Goal: Contribute content: Contribute content

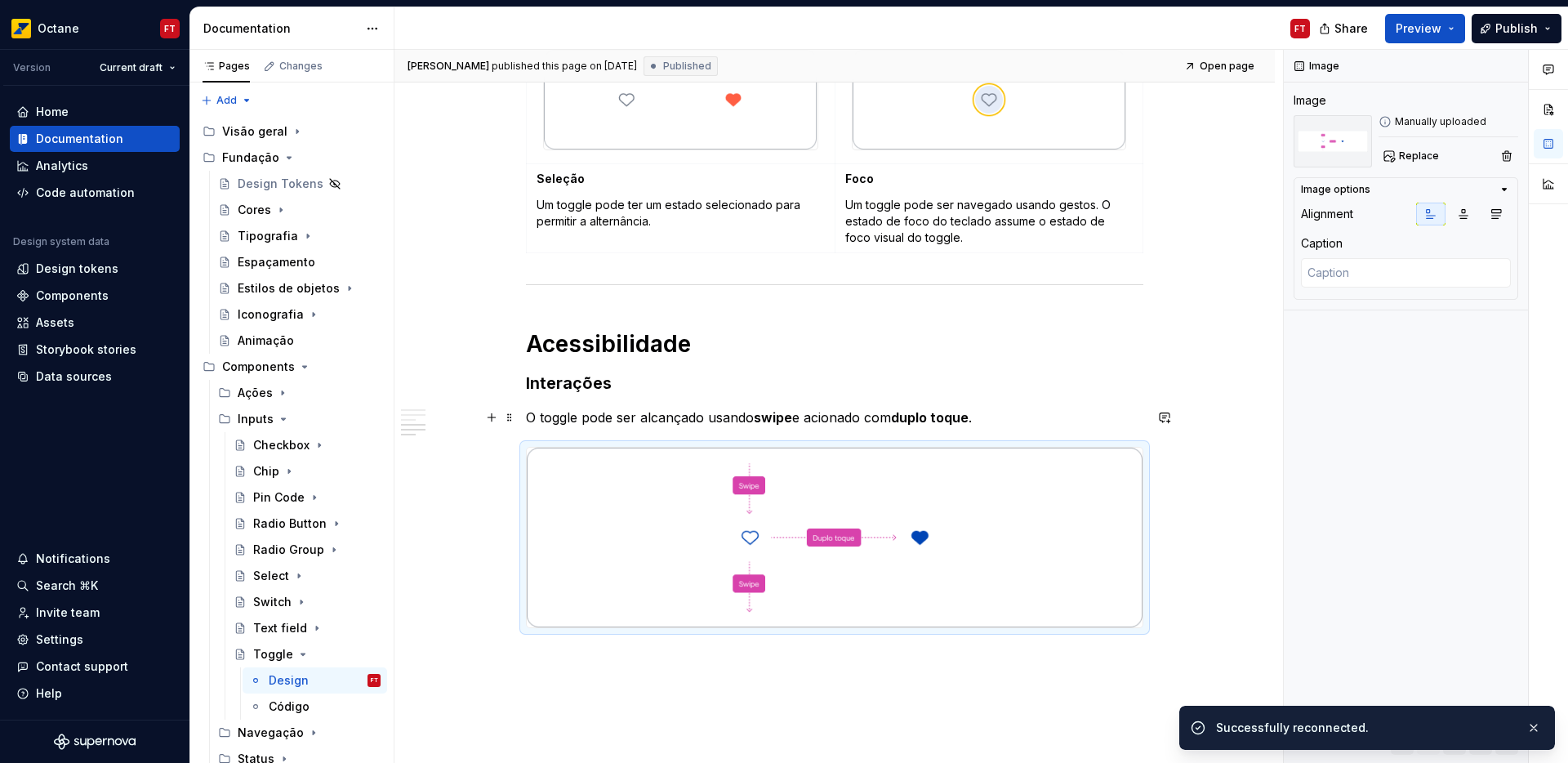
scroll to position [1072, 0]
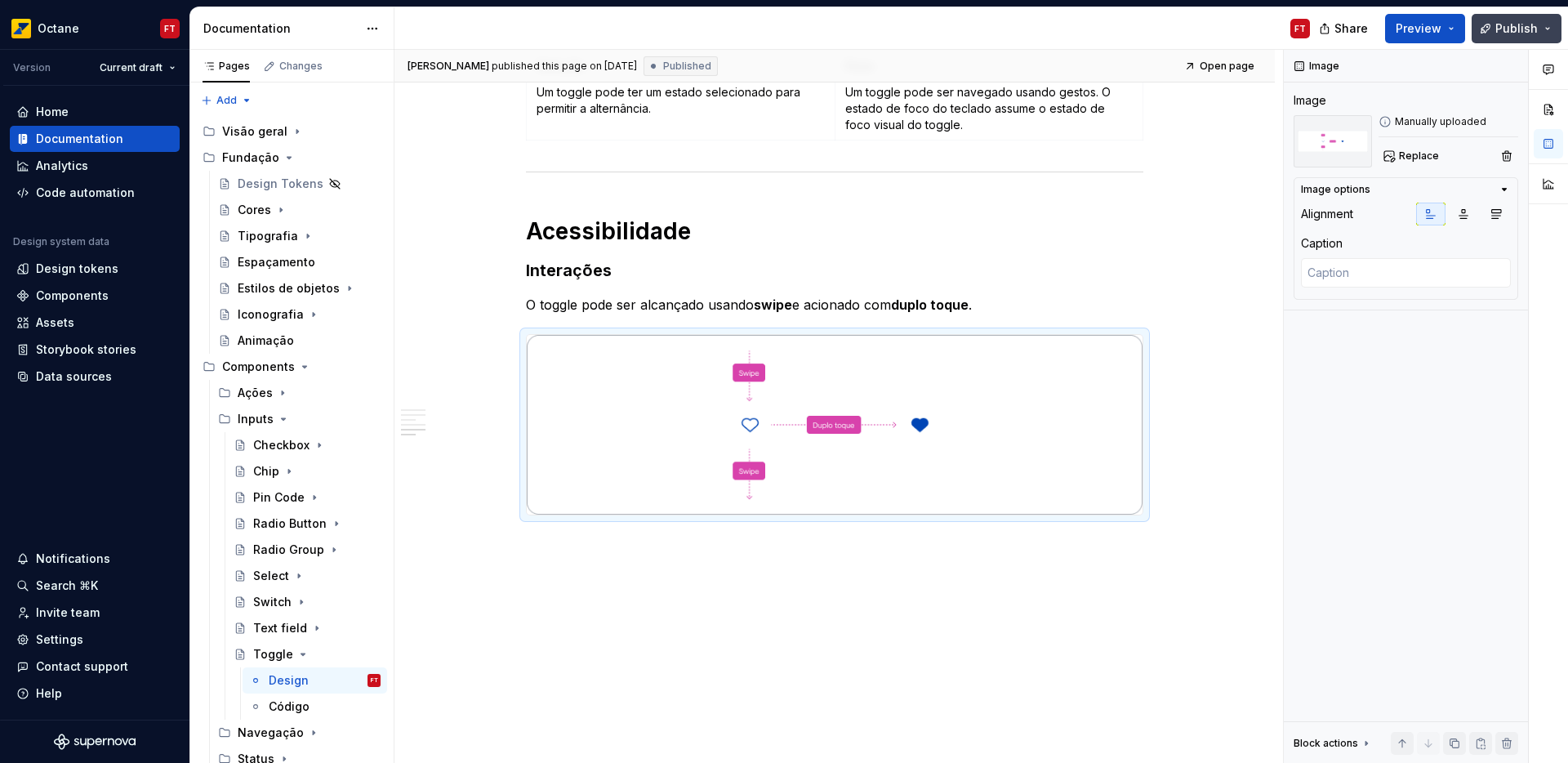
click at [1531, 26] on span "Publish" at bounding box center [1517, 28] width 42 height 16
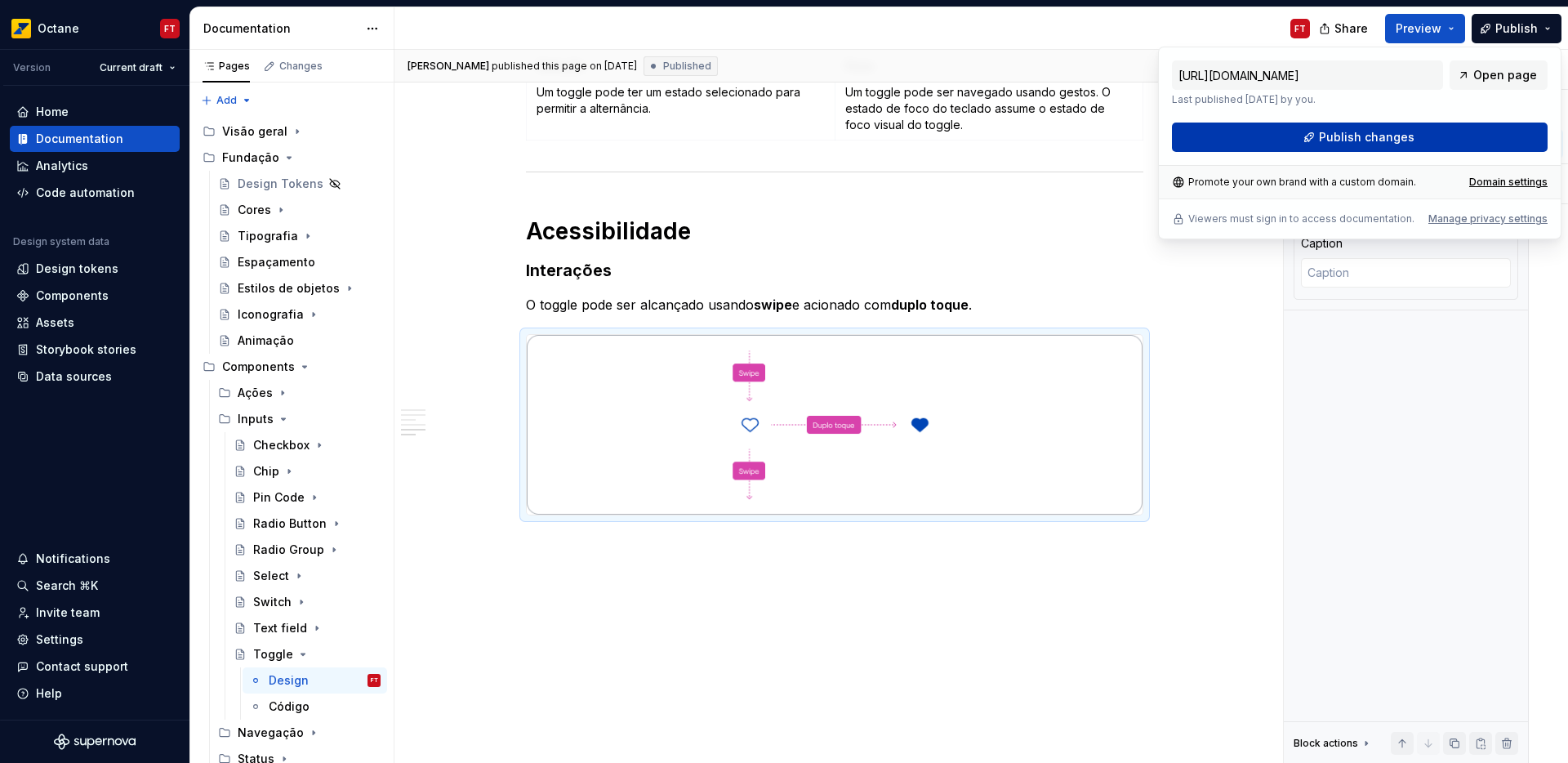
click at [1380, 142] on span "Publish changes" at bounding box center [1367, 137] width 96 height 16
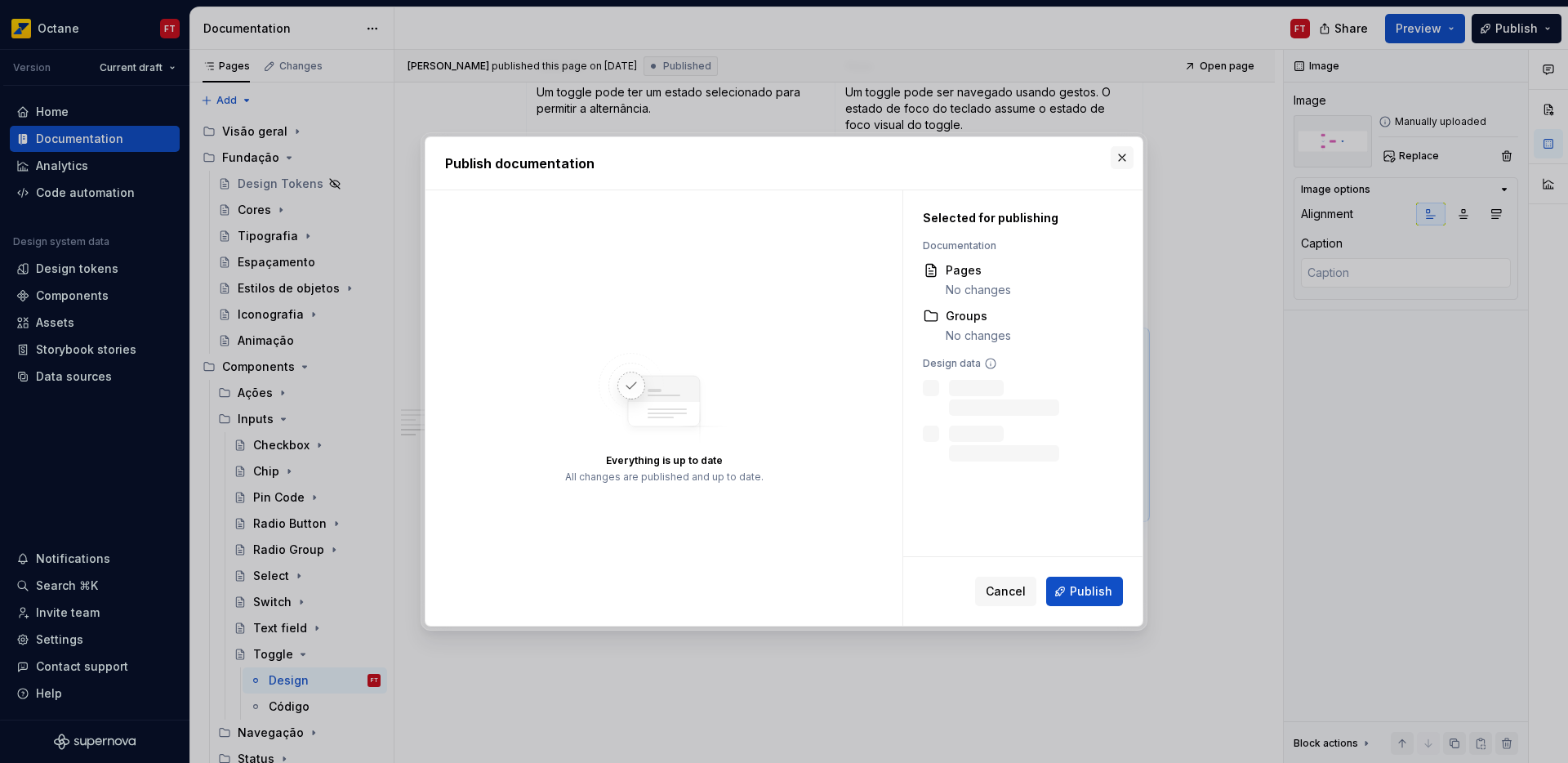
click at [1124, 163] on button "button" at bounding box center [1122, 157] width 23 height 23
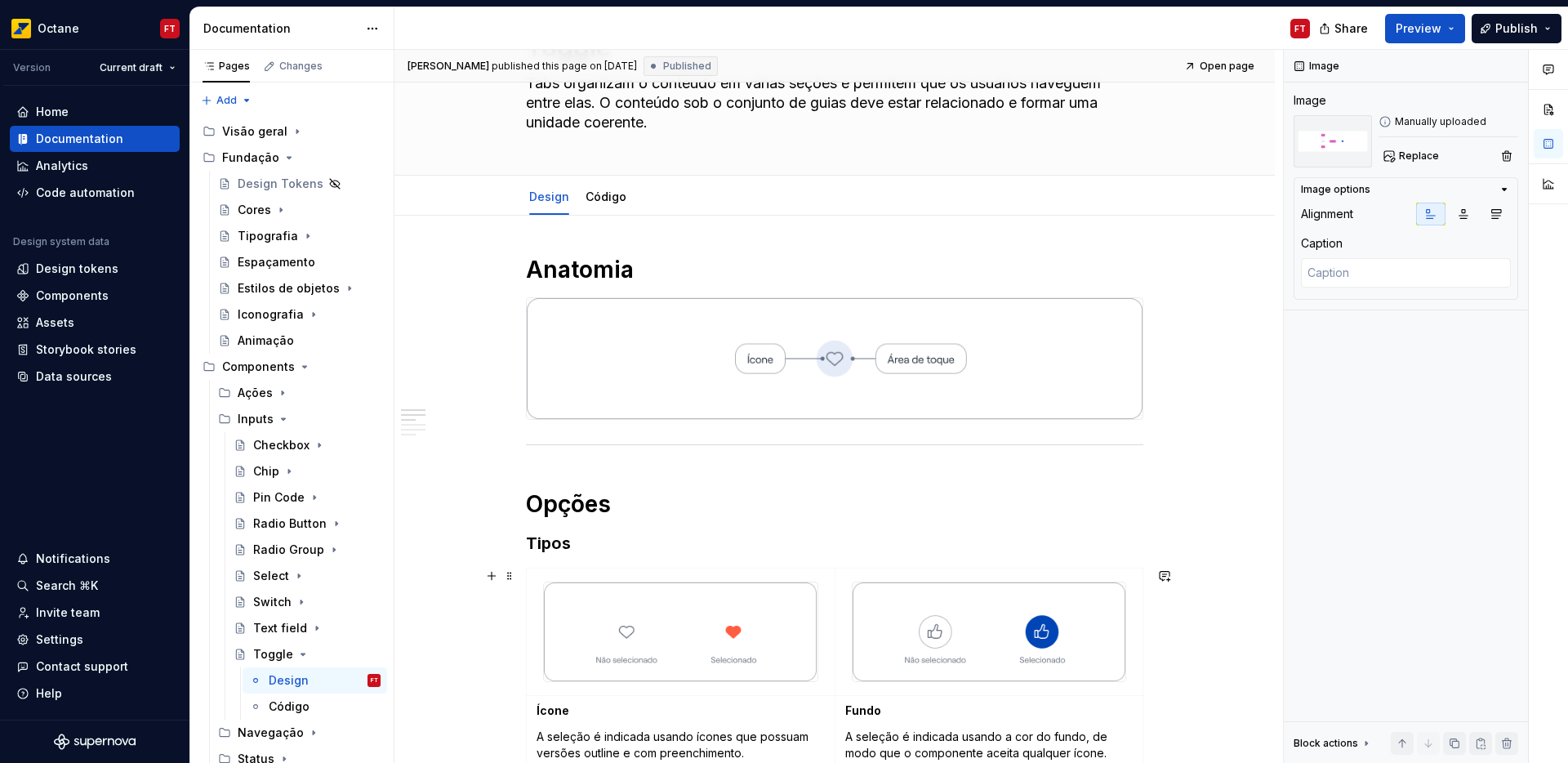
scroll to position [0, 0]
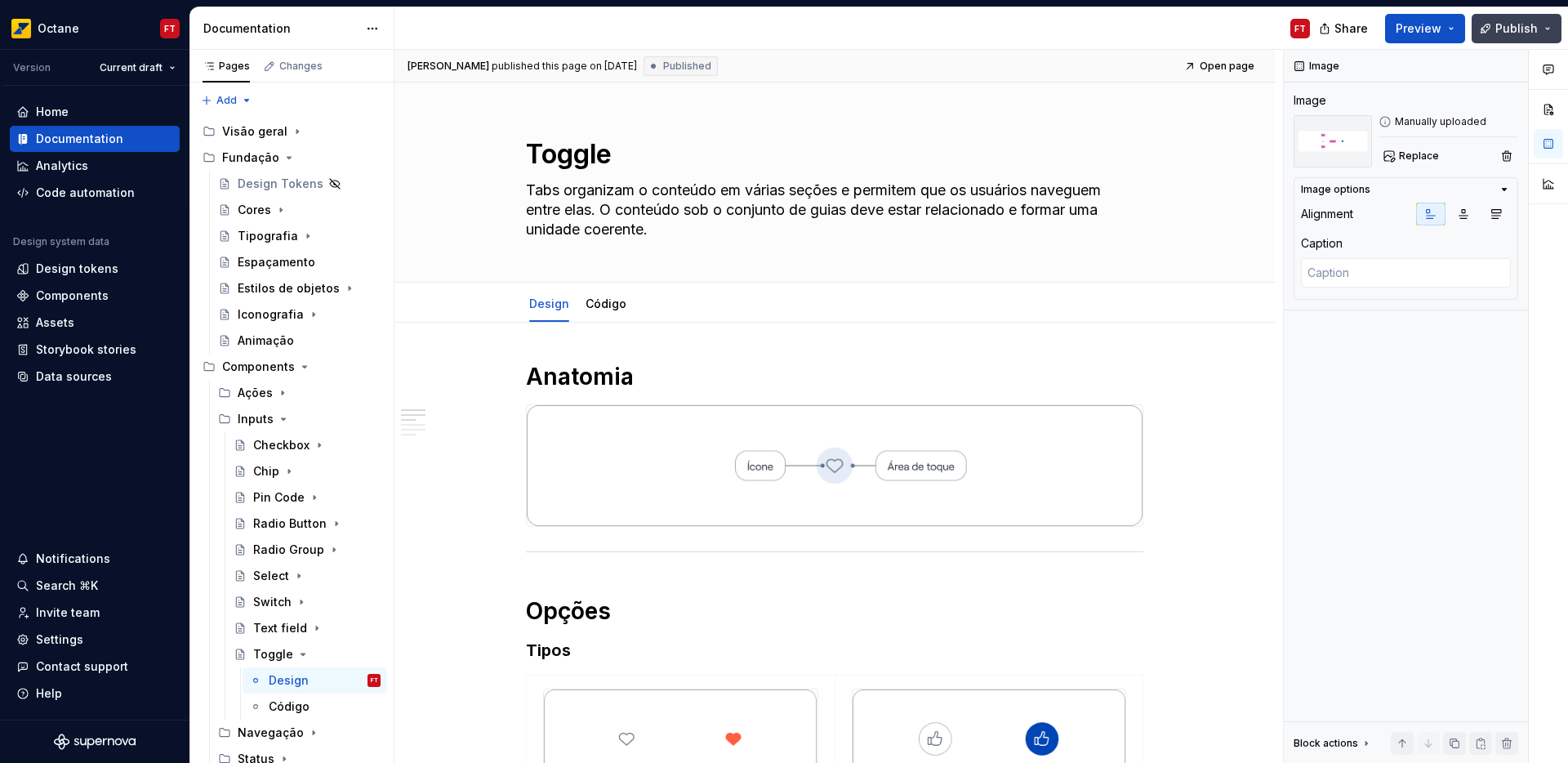
click at [1513, 34] on span "Publish" at bounding box center [1517, 28] width 42 height 16
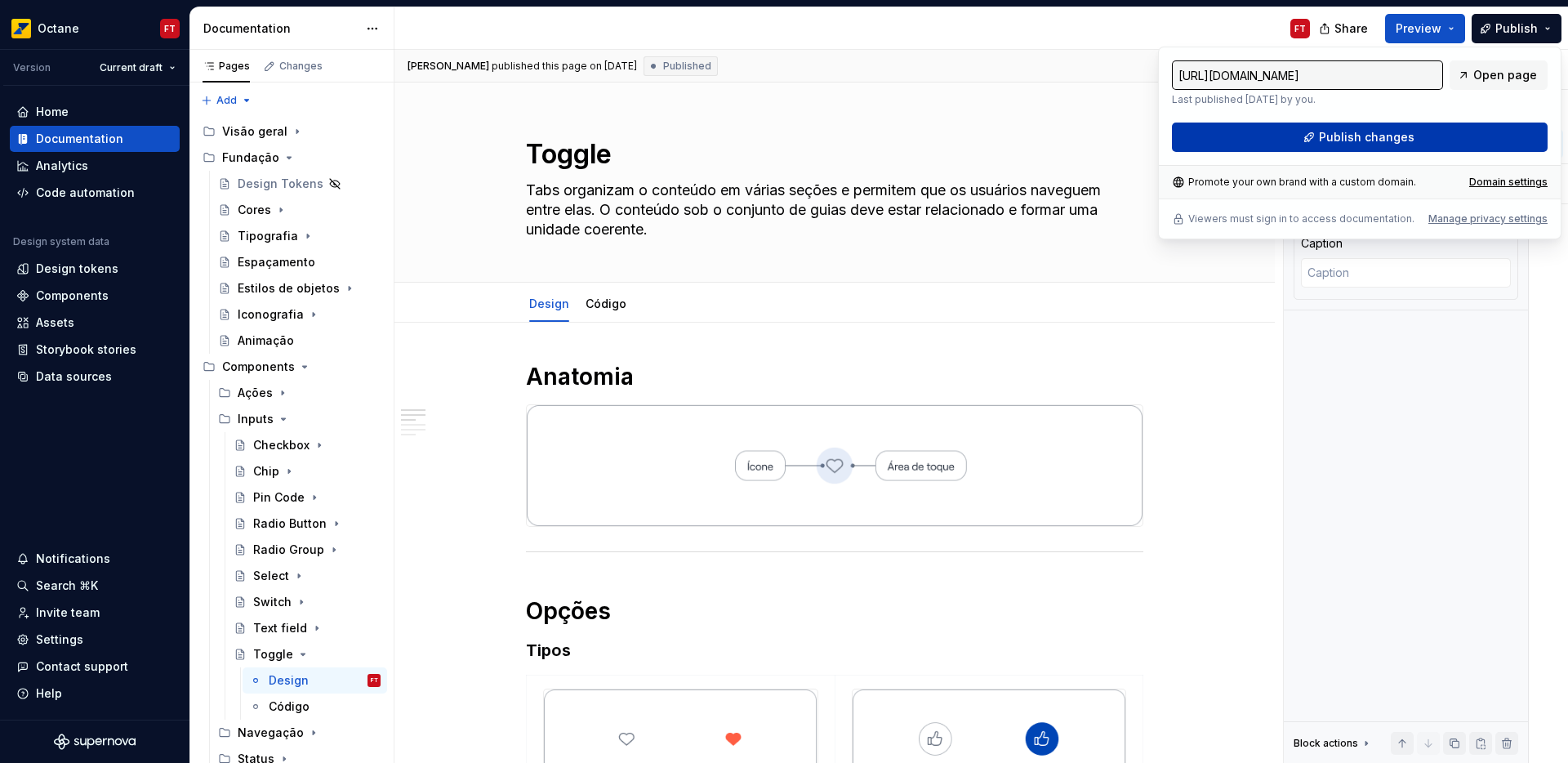
click at [1291, 141] on button "Publish changes" at bounding box center [1360, 137] width 376 height 29
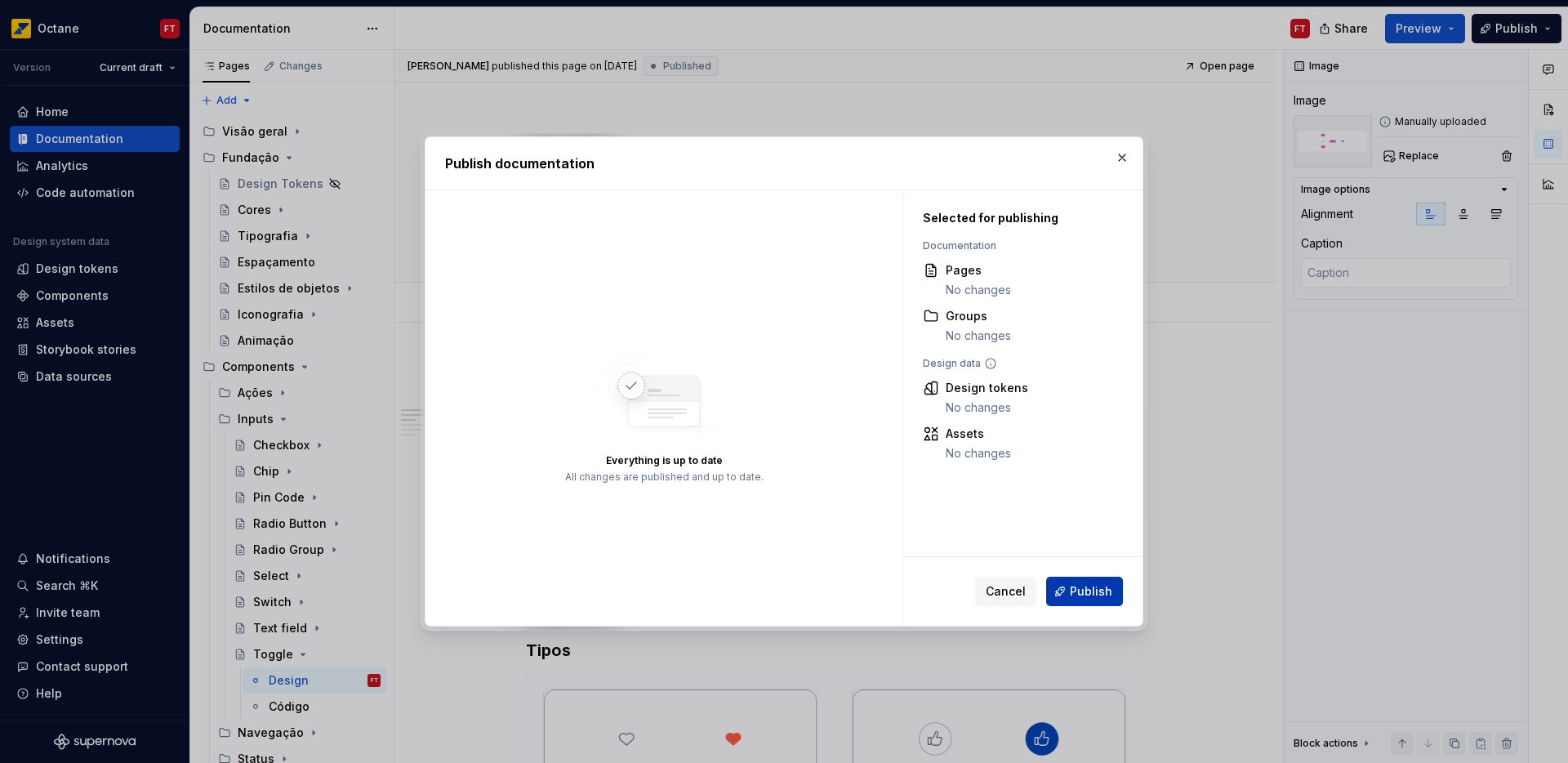
click at [1071, 592] on button "Publish" at bounding box center [1084, 592] width 77 height 29
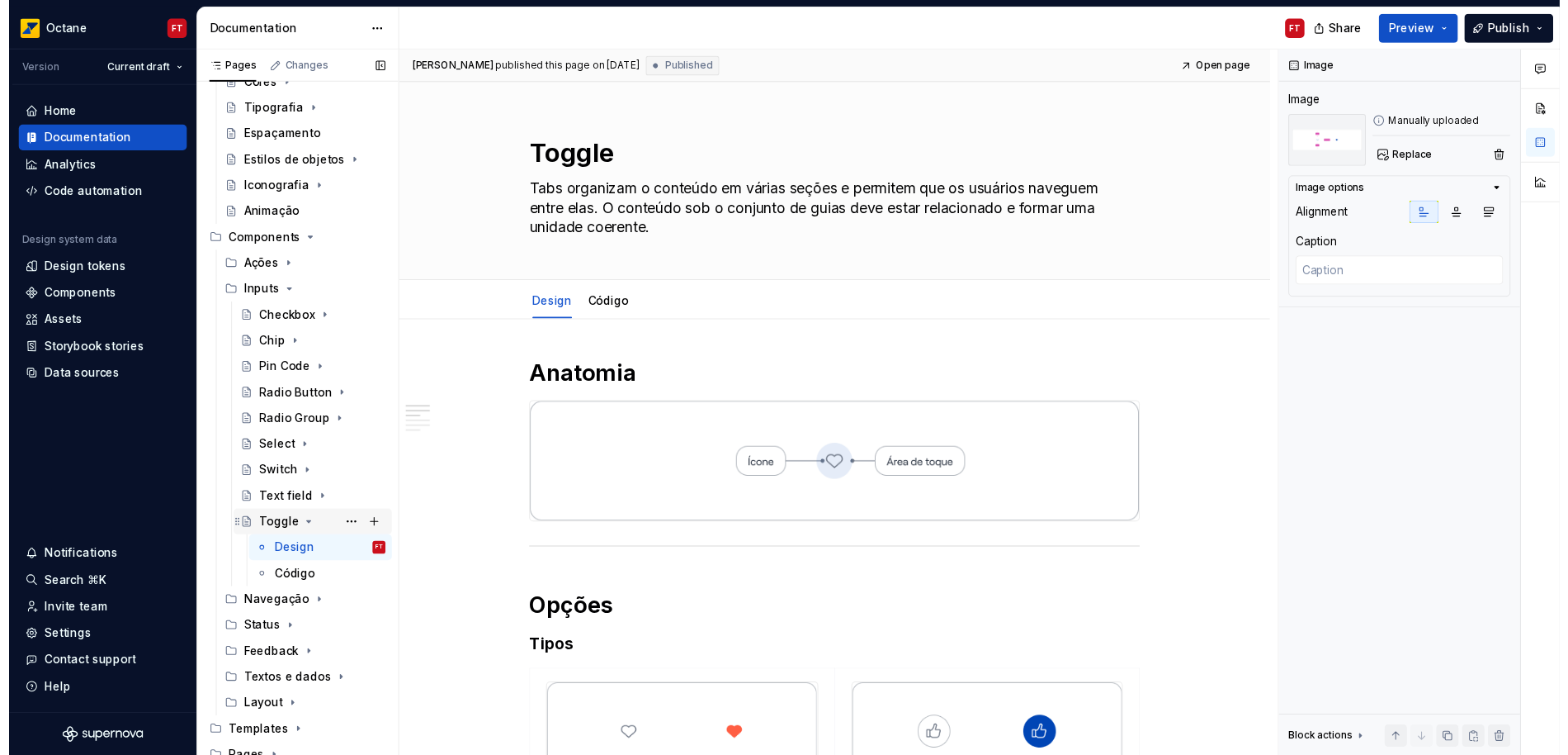
scroll to position [137, 0]
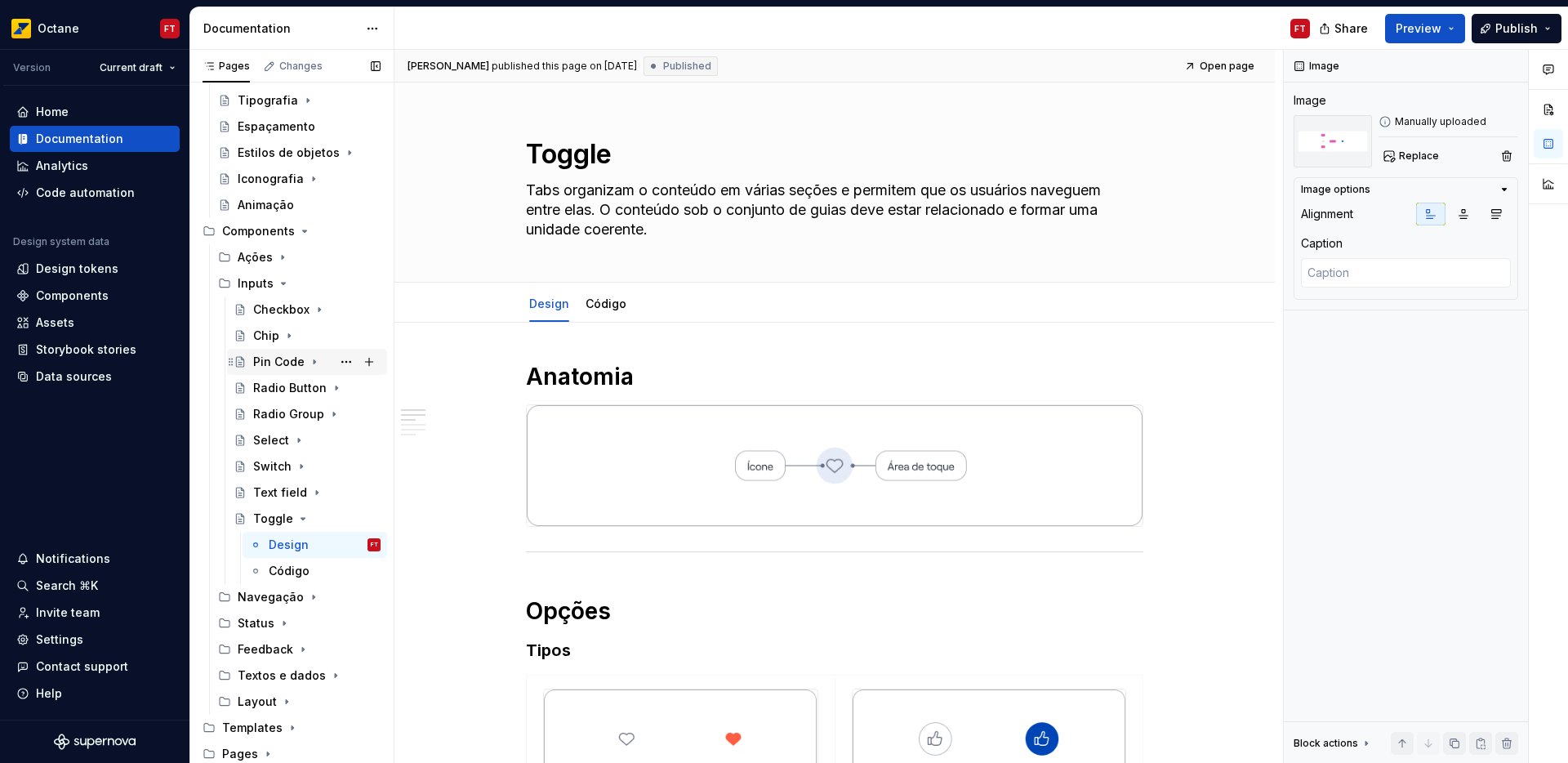
click at [273, 358] on div "Pin Code" at bounding box center [279, 362] width 51 height 16
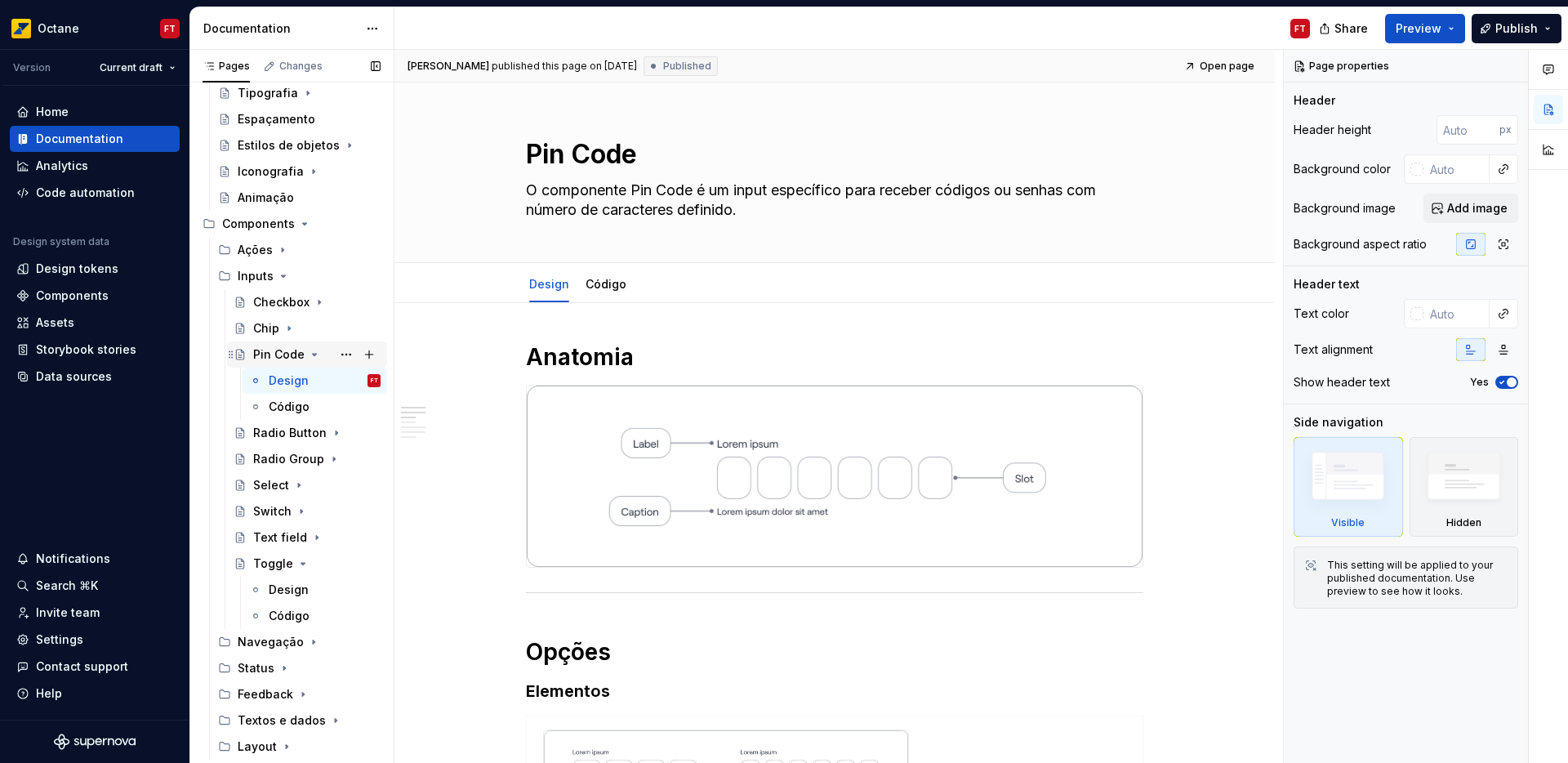
scroll to position [188, 0]
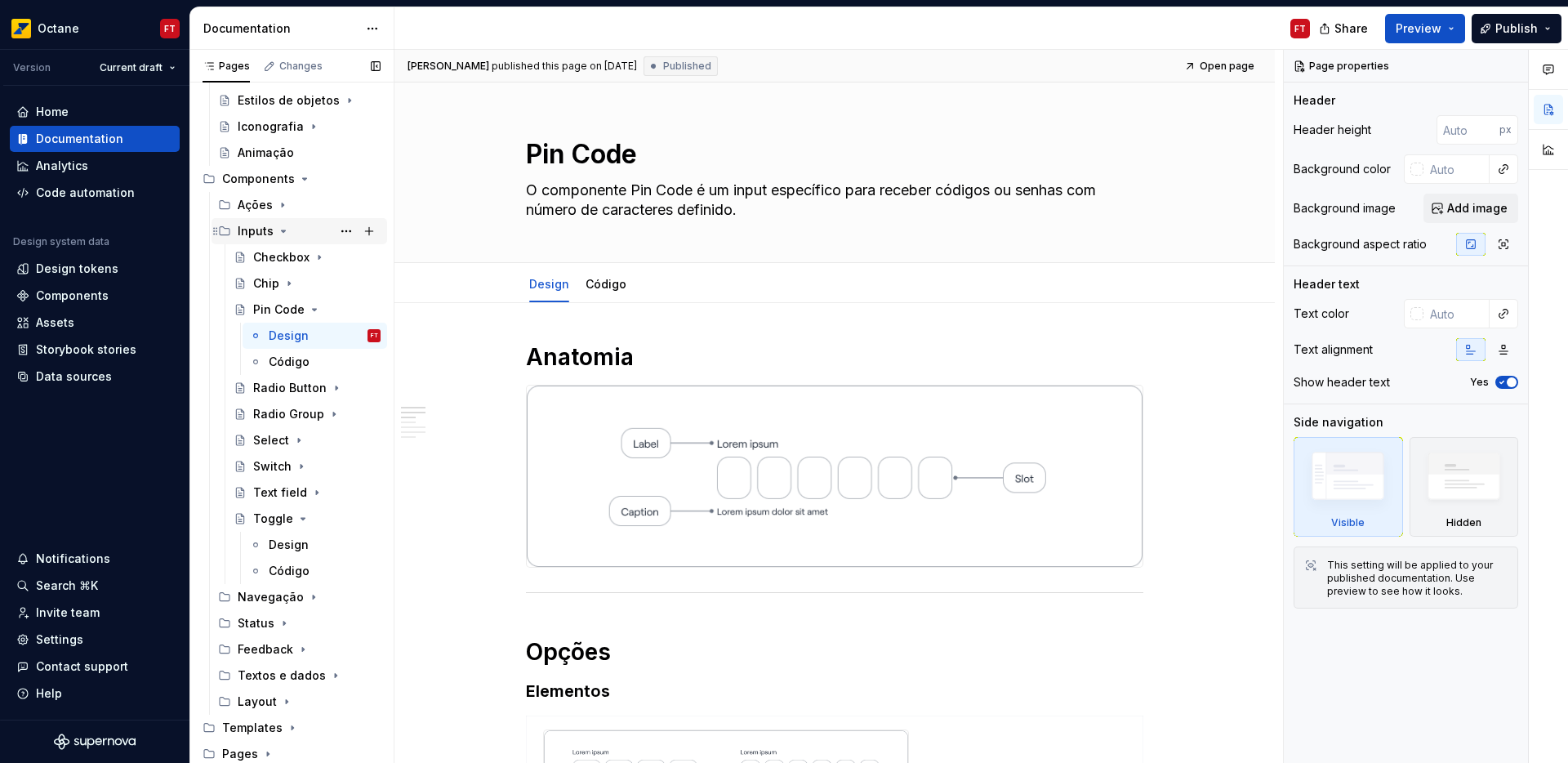
click at [277, 233] on icon "Page tree" at bounding box center [283, 231] width 13 height 13
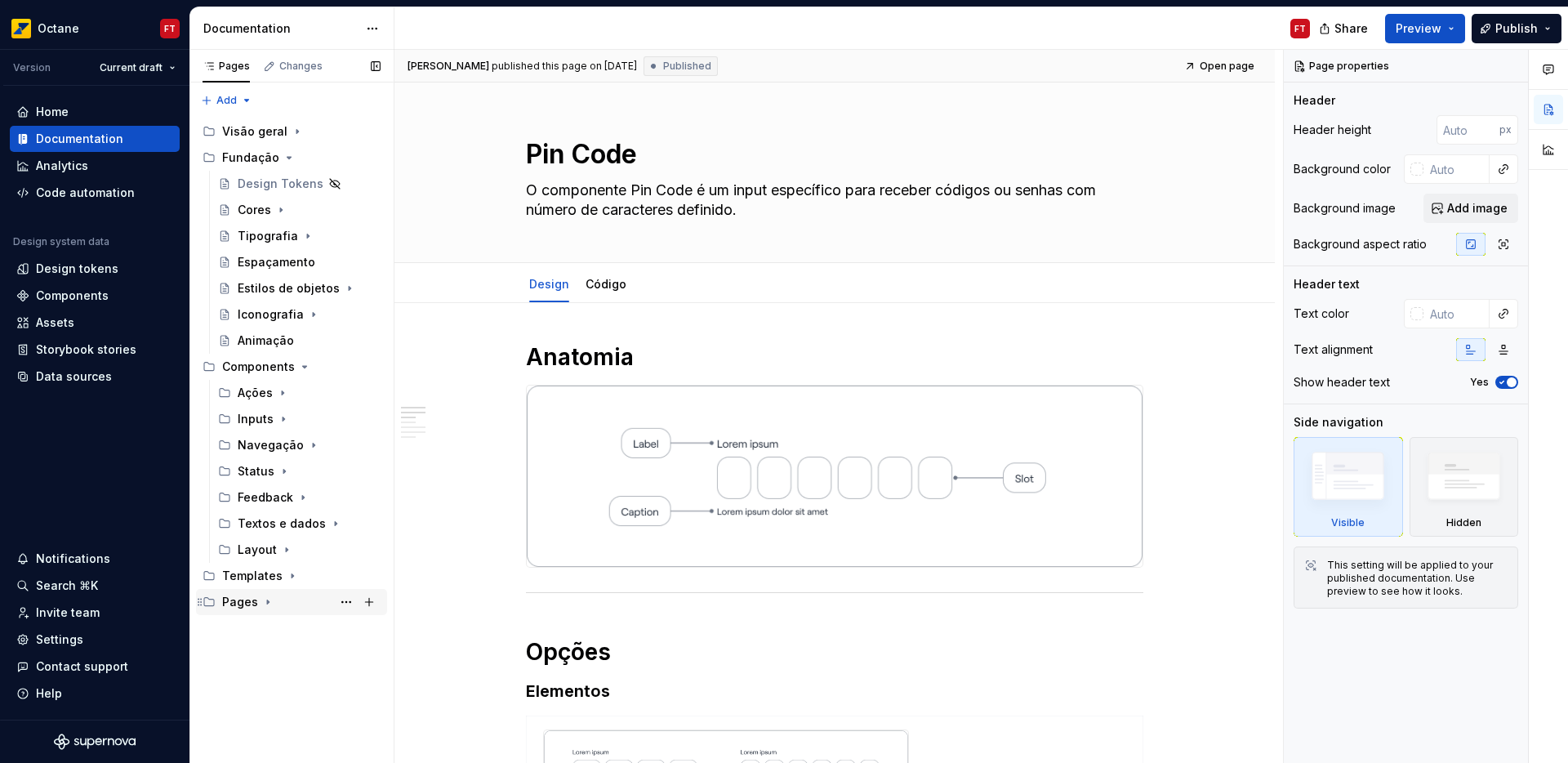
click at [267, 602] on icon "Page tree" at bounding box center [268, 603] width 2 height 4
click at [266, 683] on div "Feedback Page" at bounding box center [276, 681] width 78 height 16
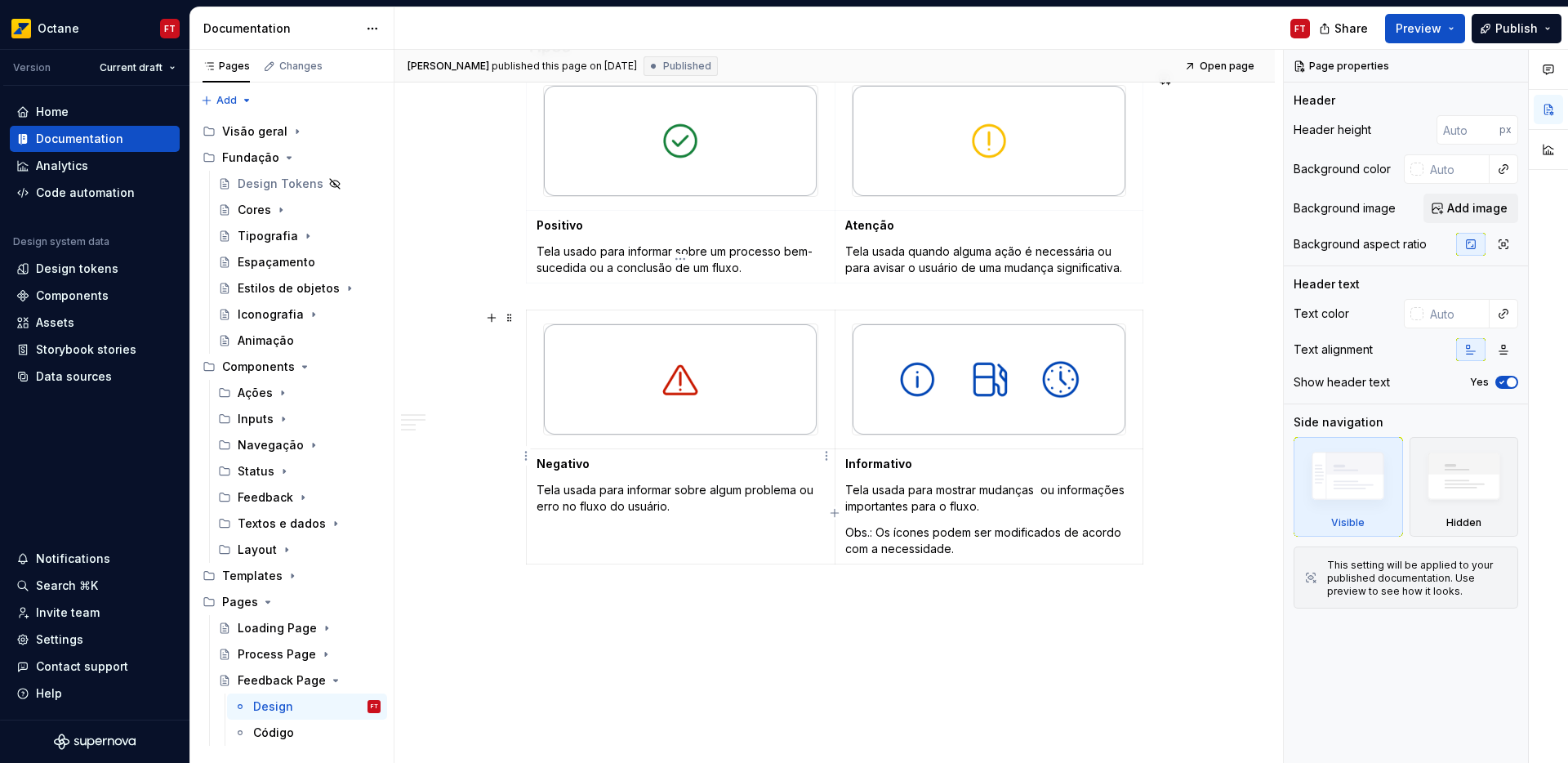
scroll to position [1554, 0]
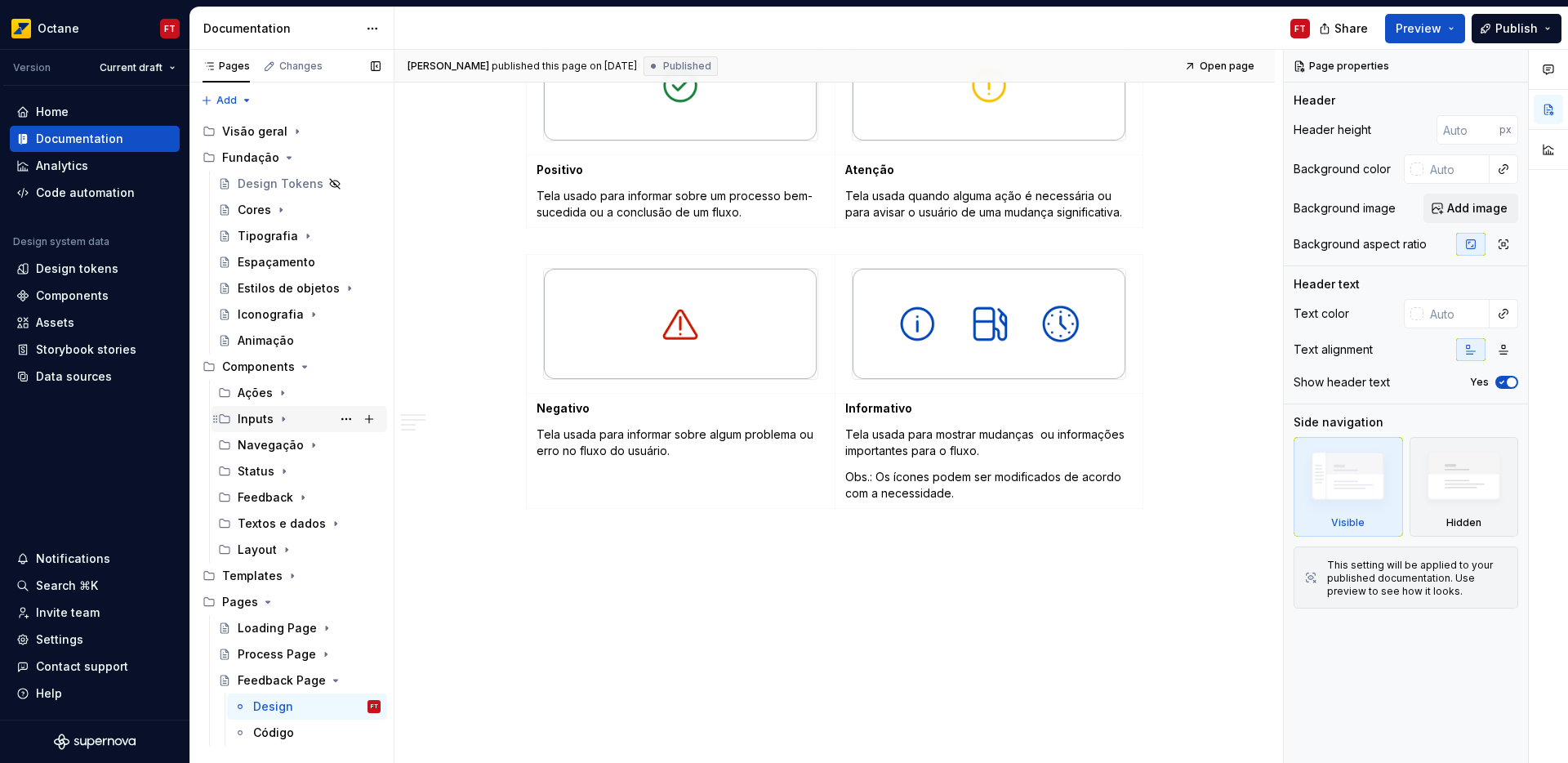
click at [270, 418] on div "Inputs" at bounding box center [255, 419] width 36 height 16
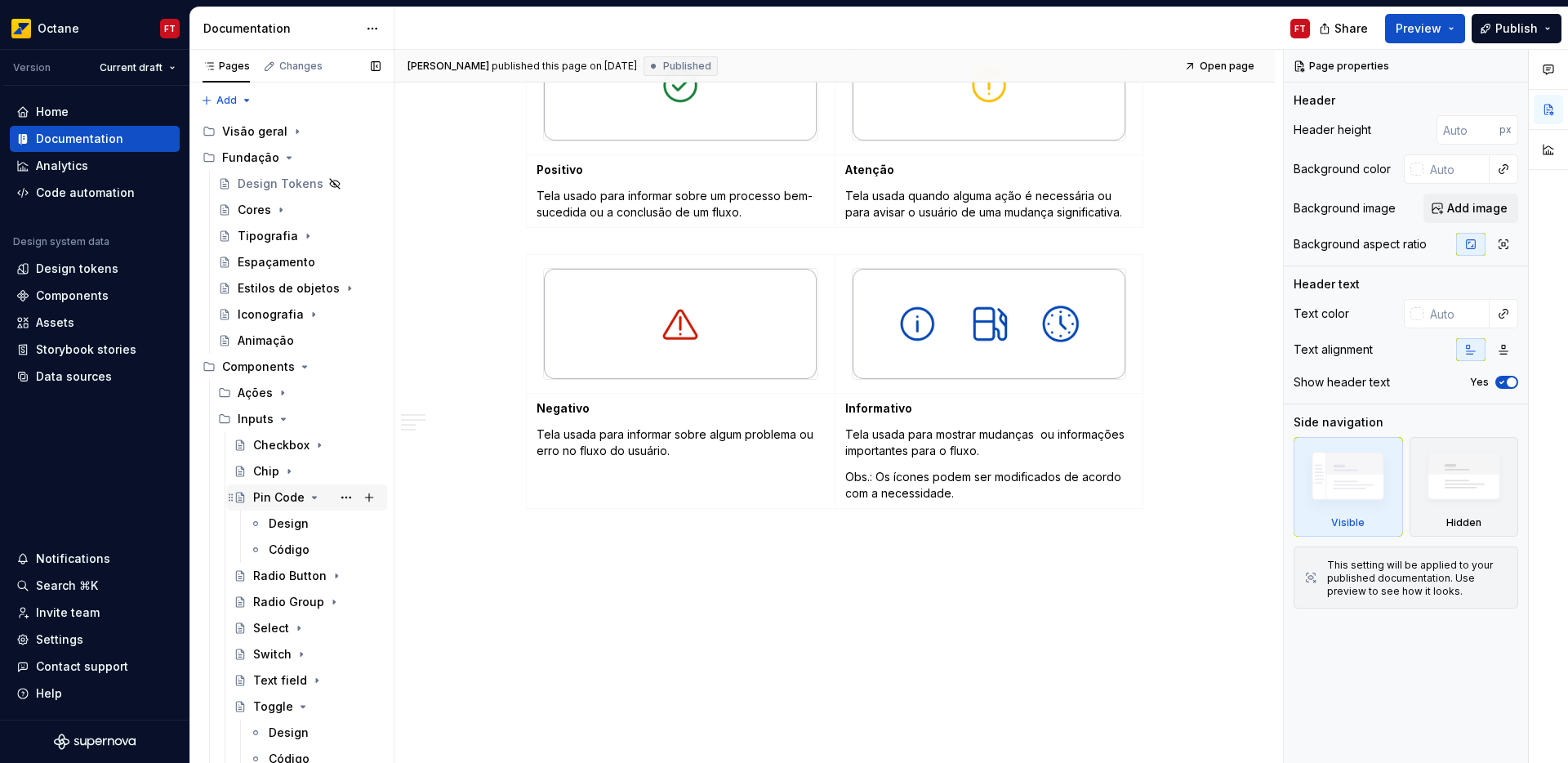
click at [308, 499] on icon "Page tree" at bounding box center [315, 498] width 13 height 13
click at [287, 676] on div "Design" at bounding box center [289, 681] width 40 height 16
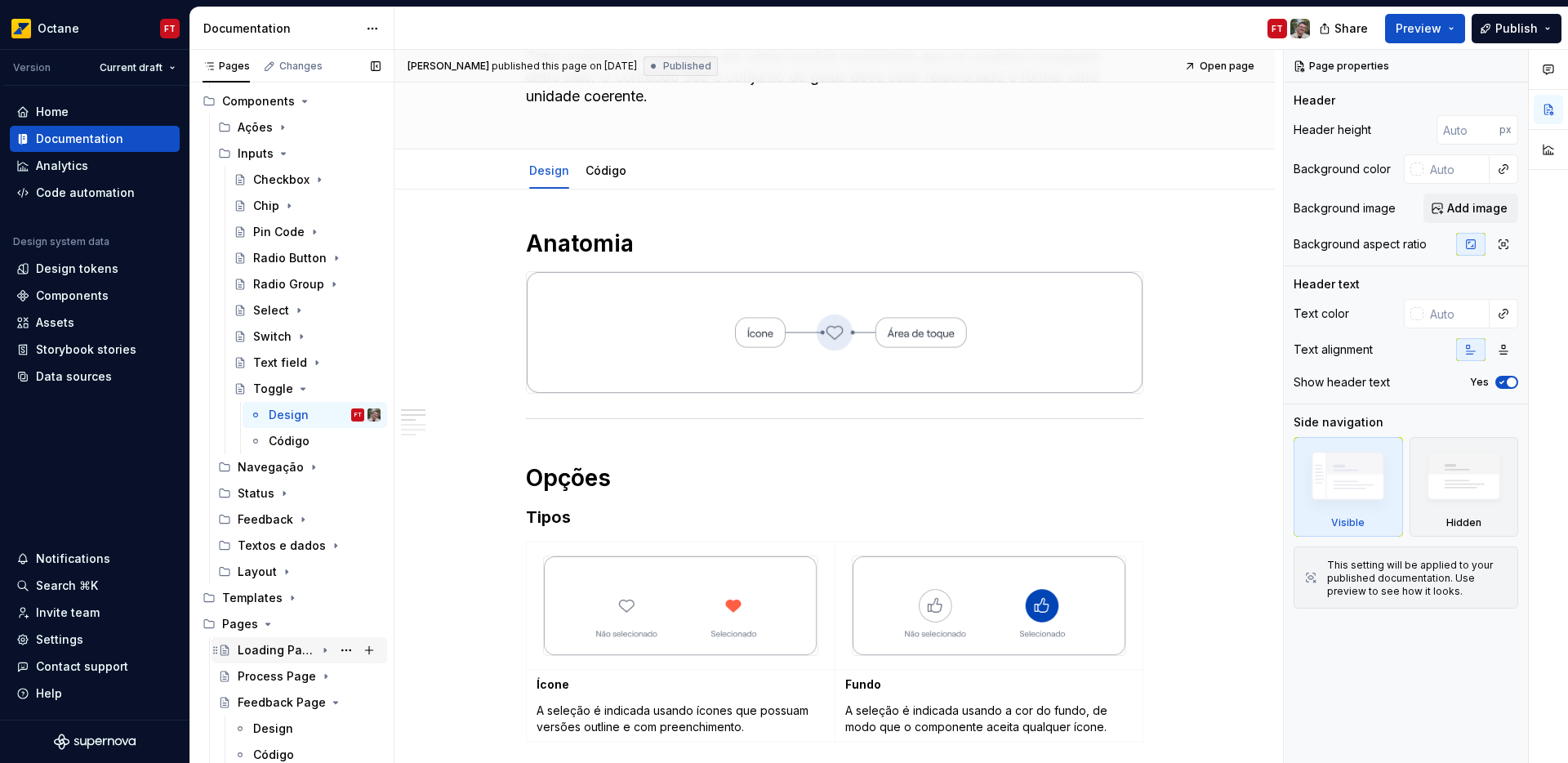
scroll to position [266, 0]
click at [267, 731] on div "Design" at bounding box center [273, 728] width 40 height 16
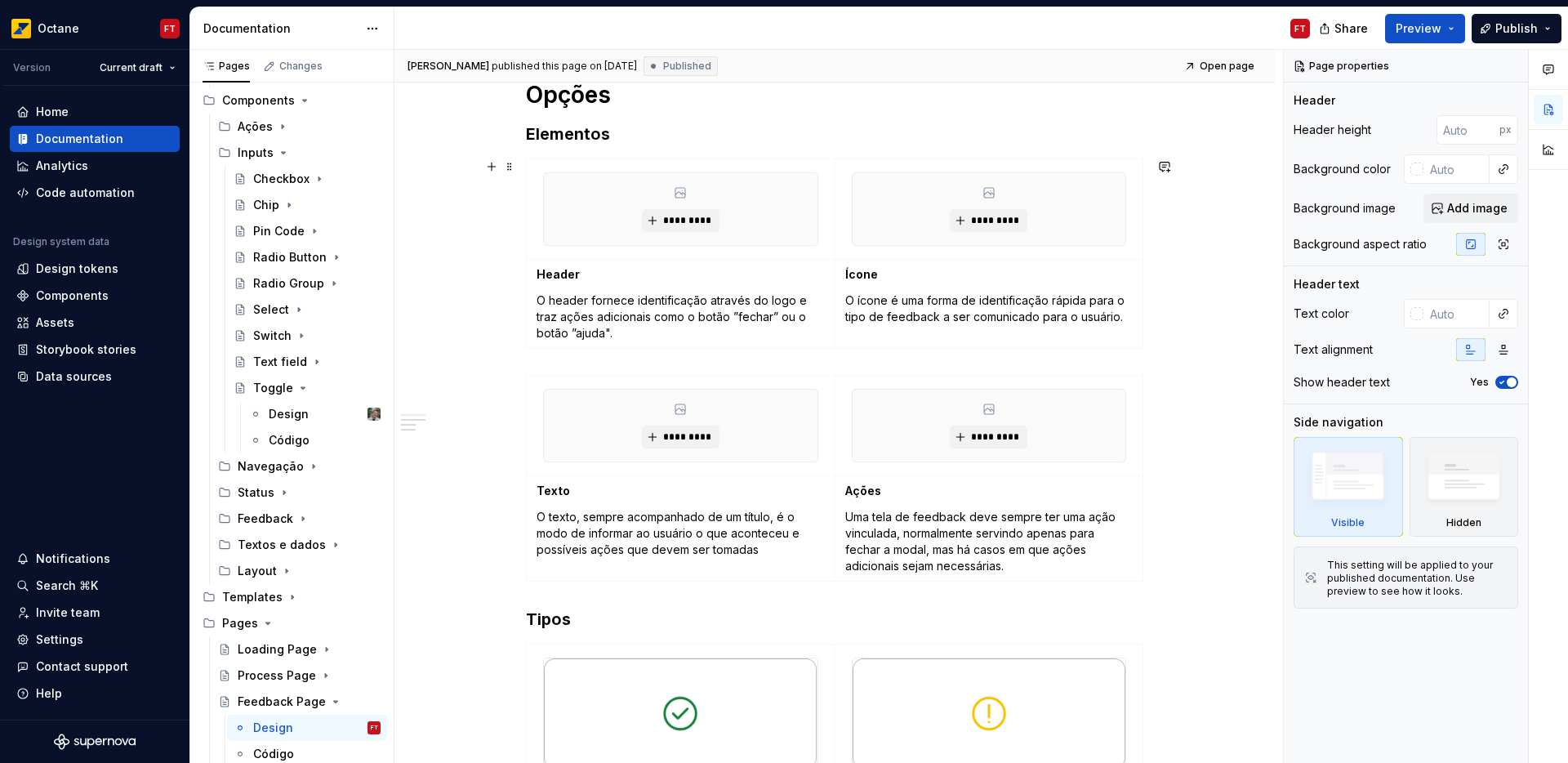
scroll to position [893, 0]
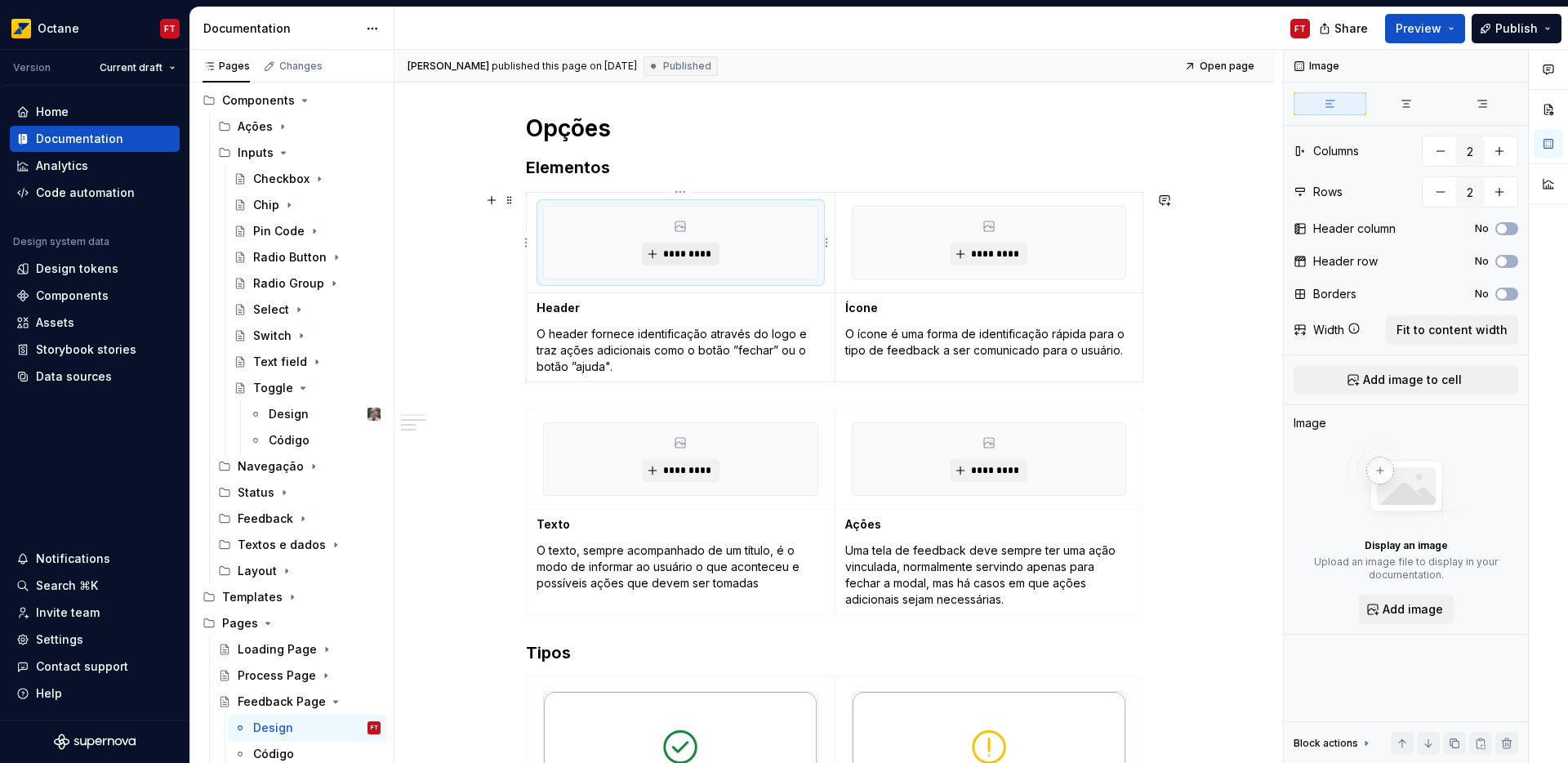
click at [676, 256] on span "*********" at bounding box center [688, 254] width 49 height 13
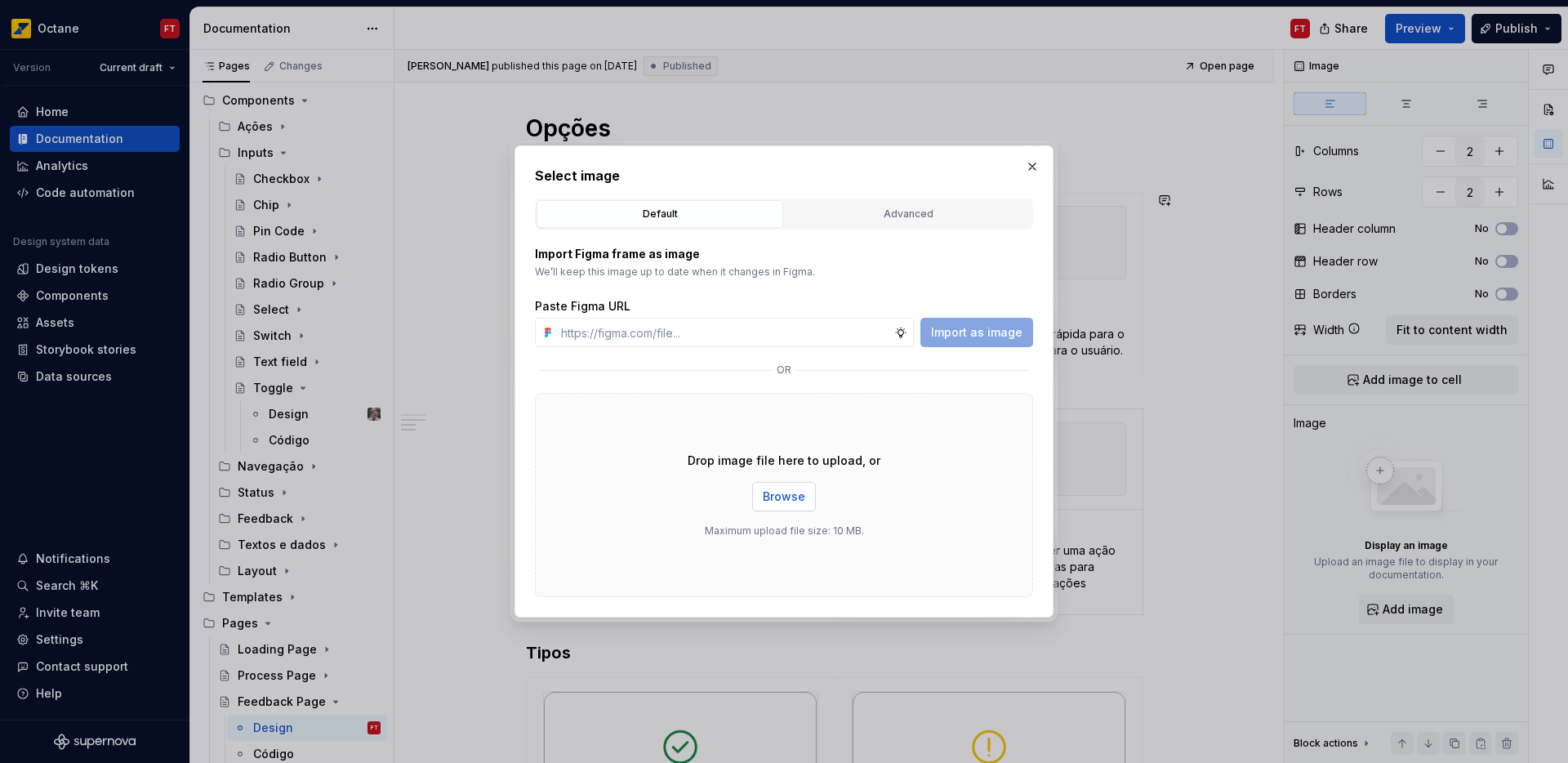
click at [779, 498] on span "Browse" at bounding box center [784, 497] width 42 height 16
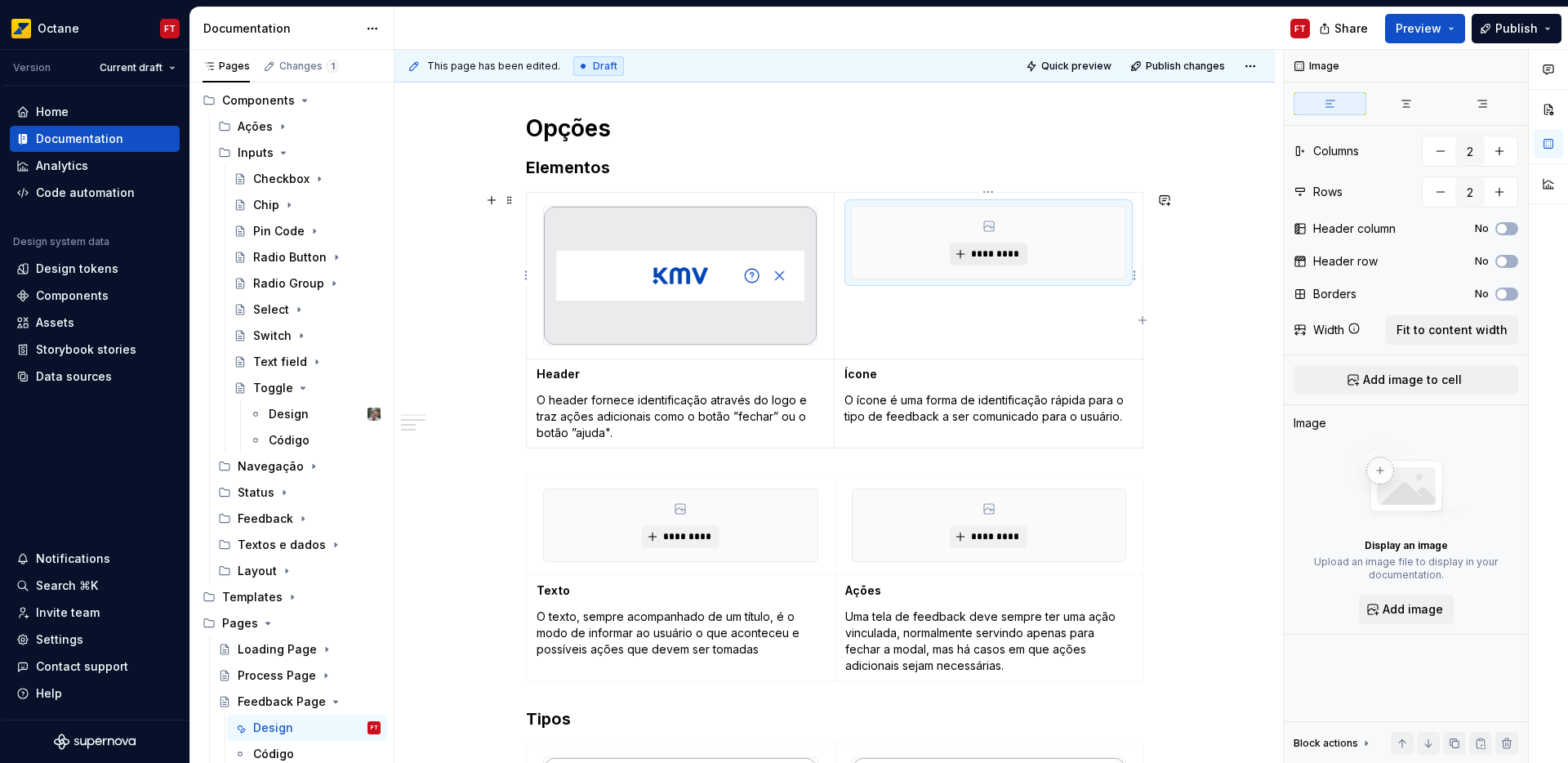
click at [992, 251] on span "*********" at bounding box center [995, 254] width 49 height 13
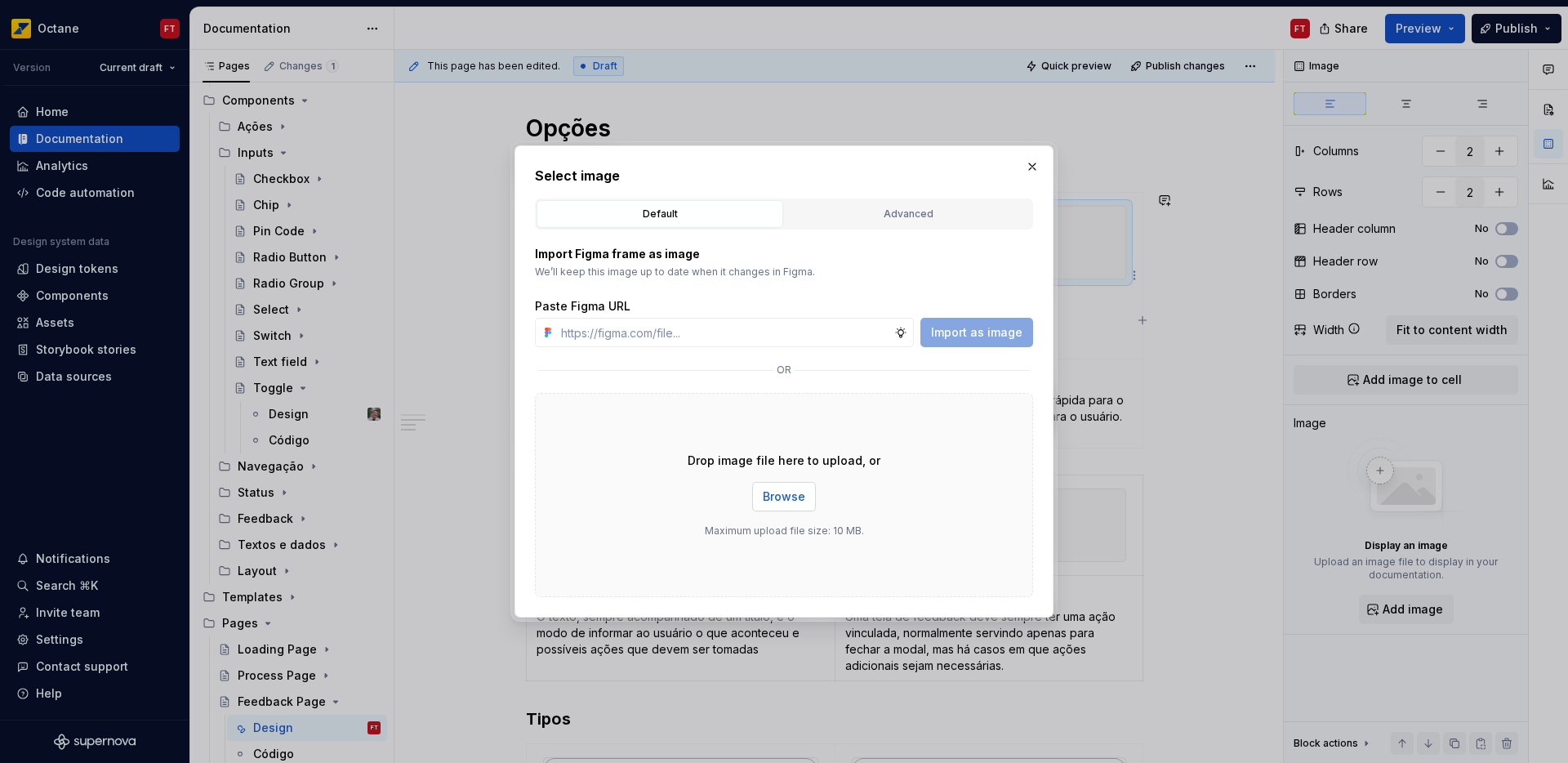
click at [784, 497] on span "Browse" at bounding box center [784, 497] width 42 height 16
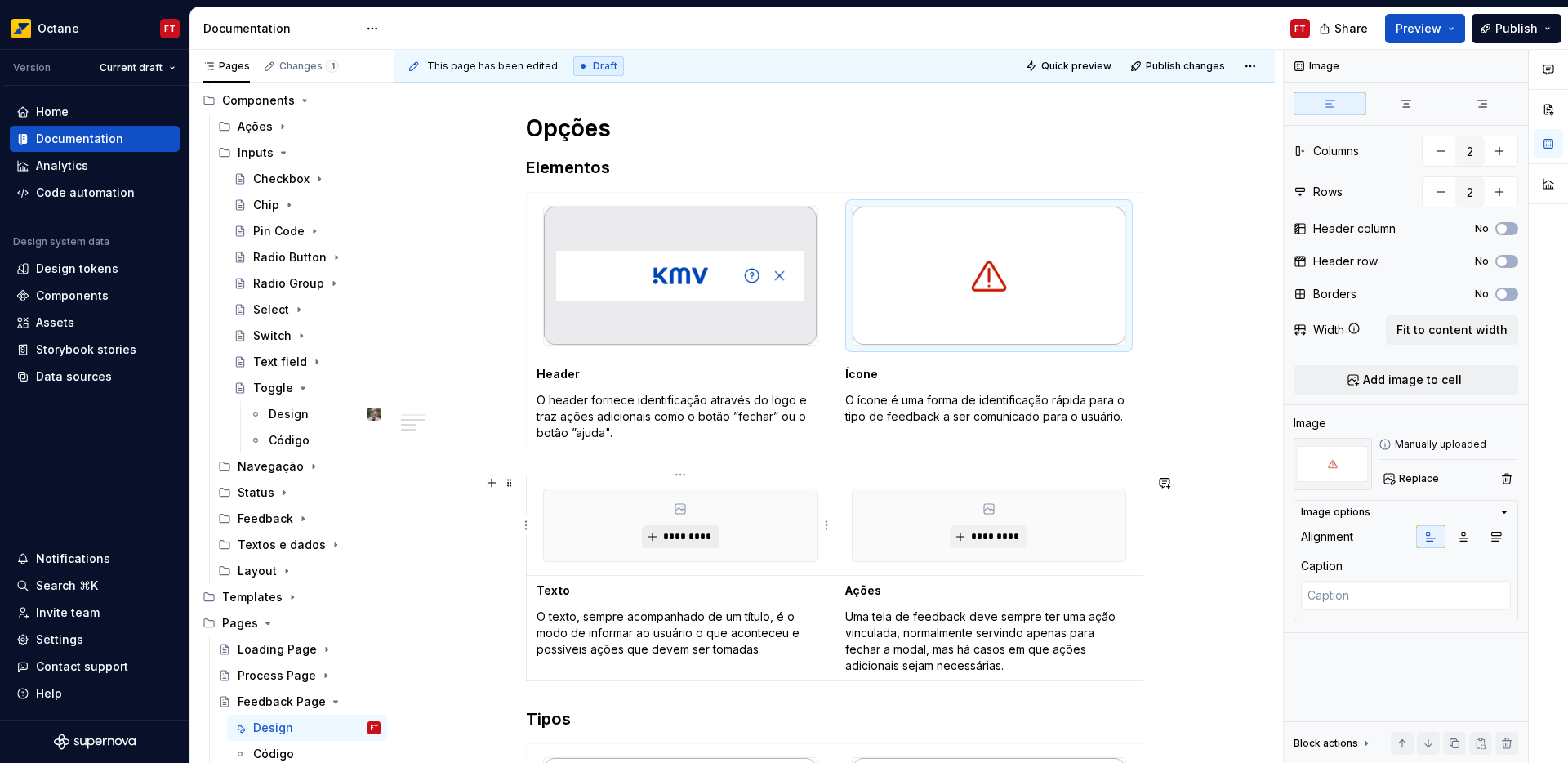
click at [693, 537] on span "*********" at bounding box center [688, 537] width 49 height 13
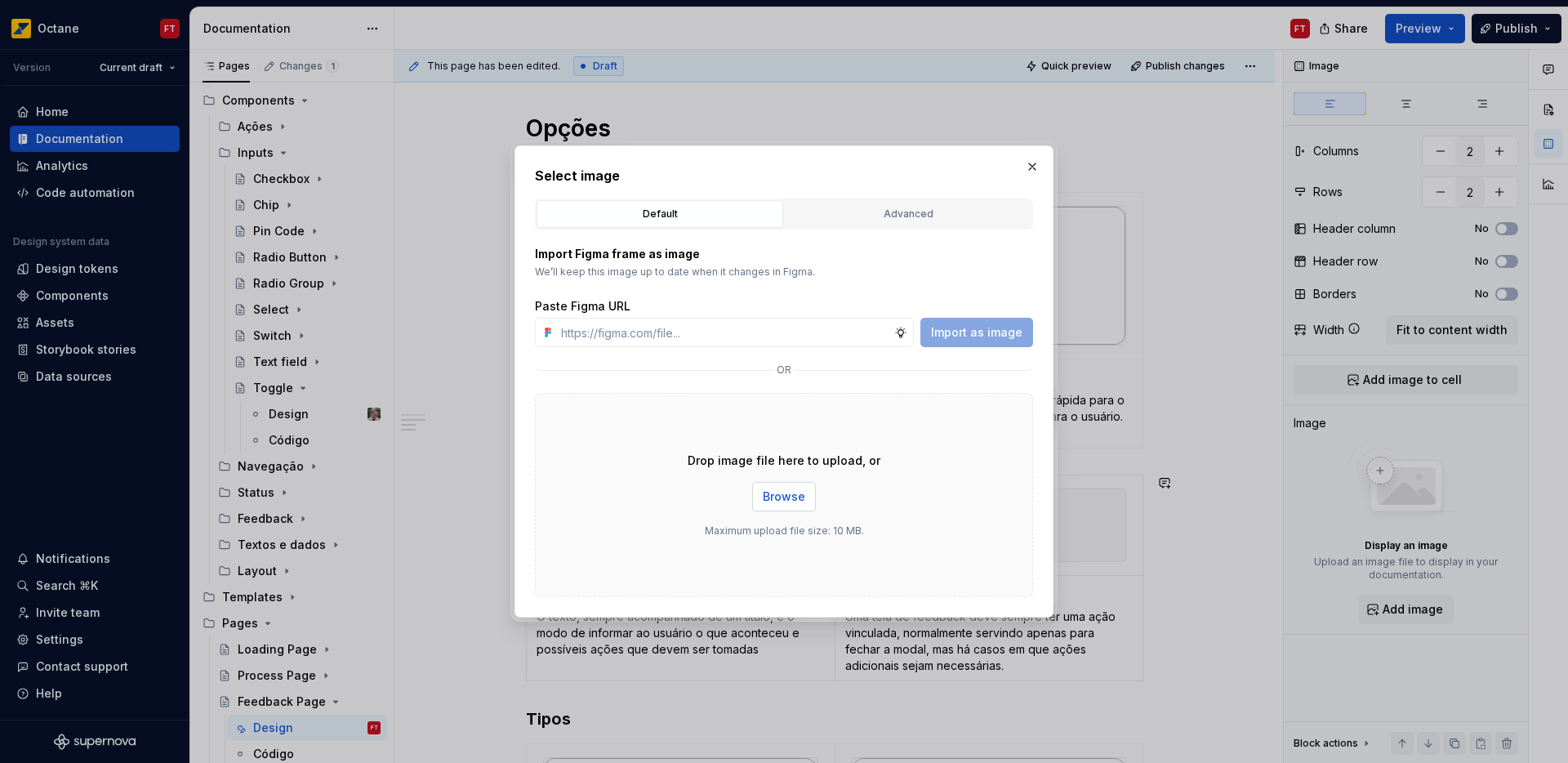
click at [795, 491] on span "Browse" at bounding box center [784, 497] width 42 height 16
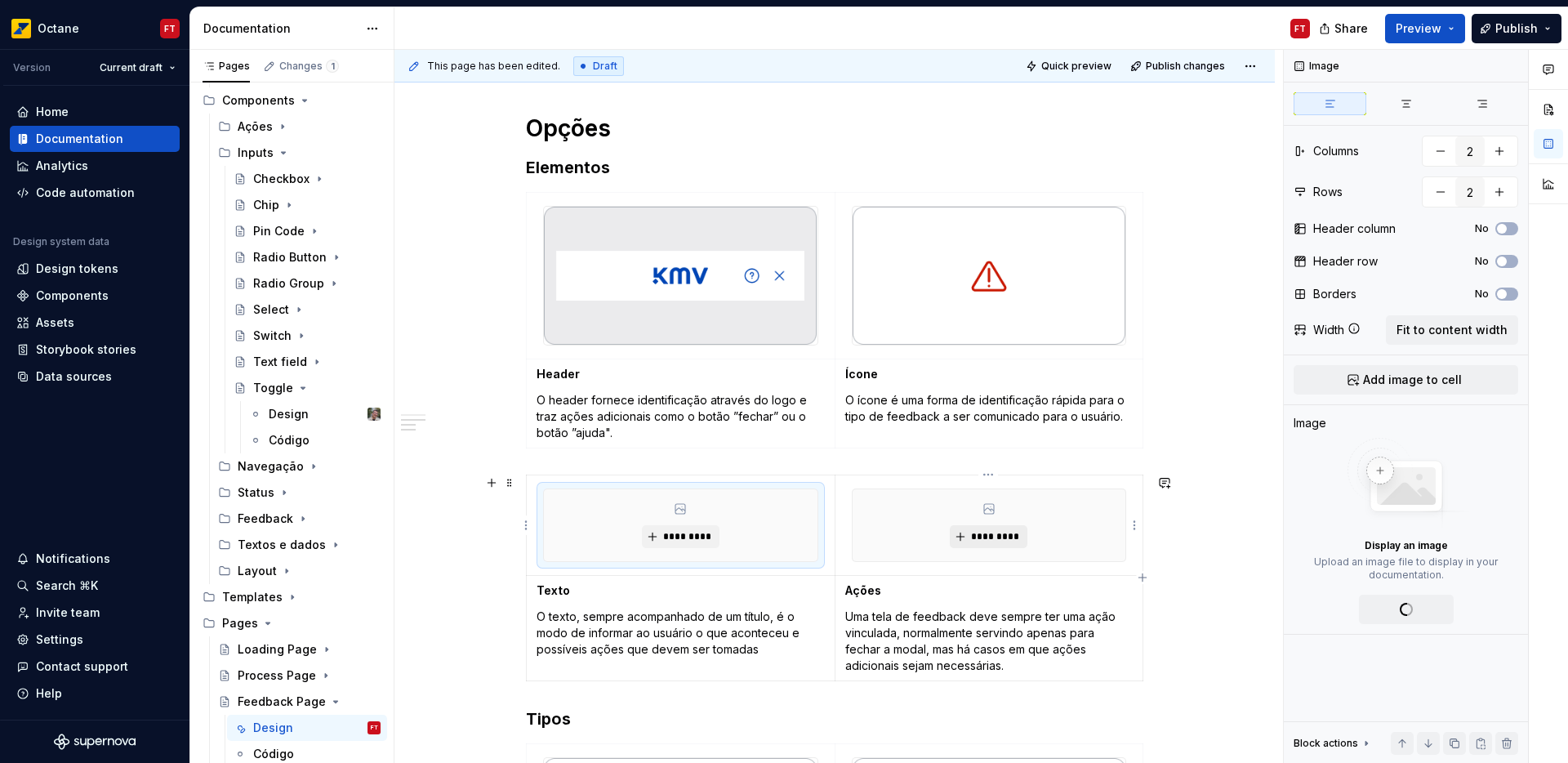
click at [1007, 535] on span "*********" at bounding box center [995, 537] width 49 height 13
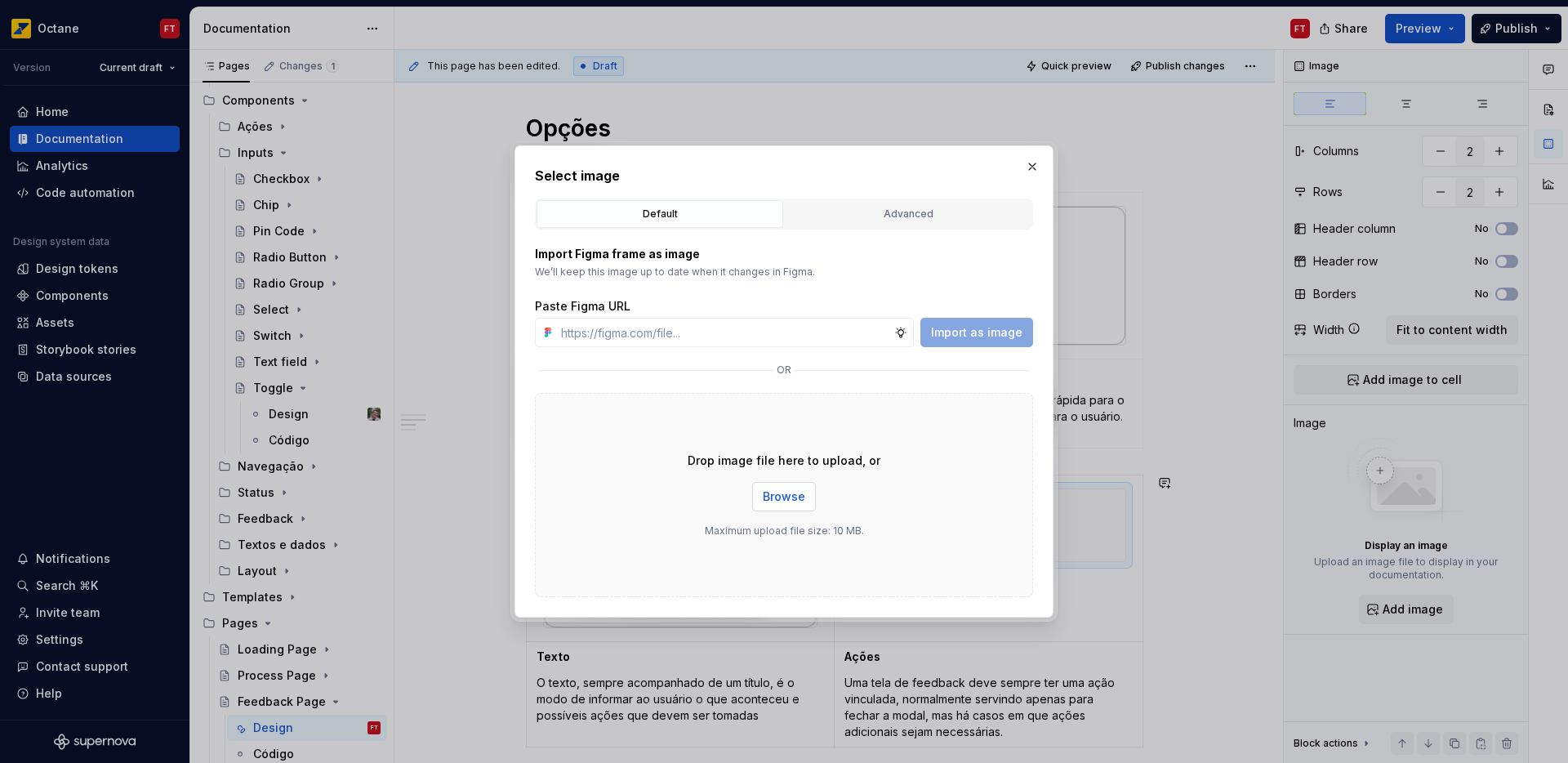
click at [796, 495] on span "Browse" at bounding box center [784, 497] width 42 height 16
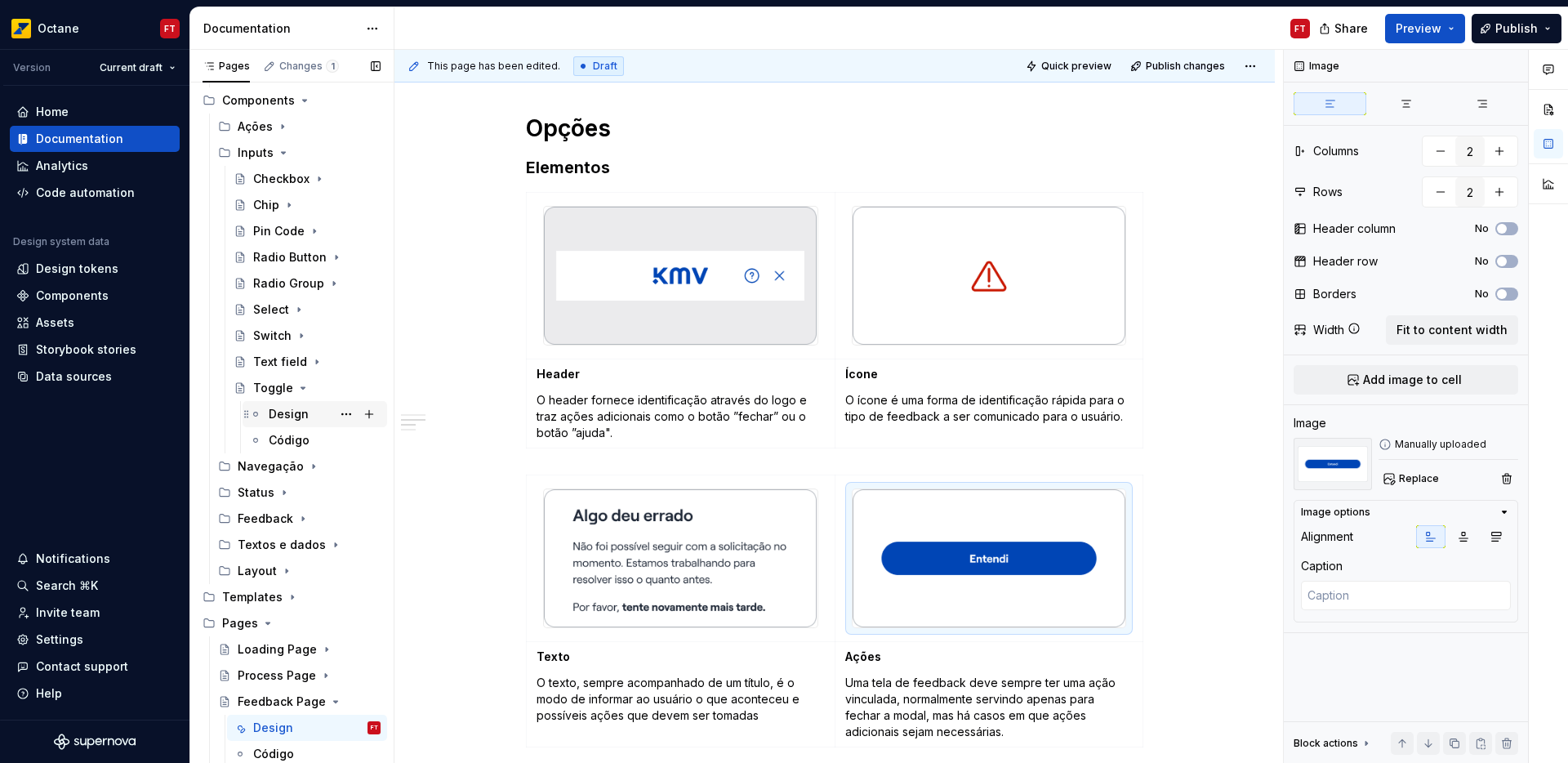
click at [284, 415] on div "Design" at bounding box center [289, 414] width 40 height 16
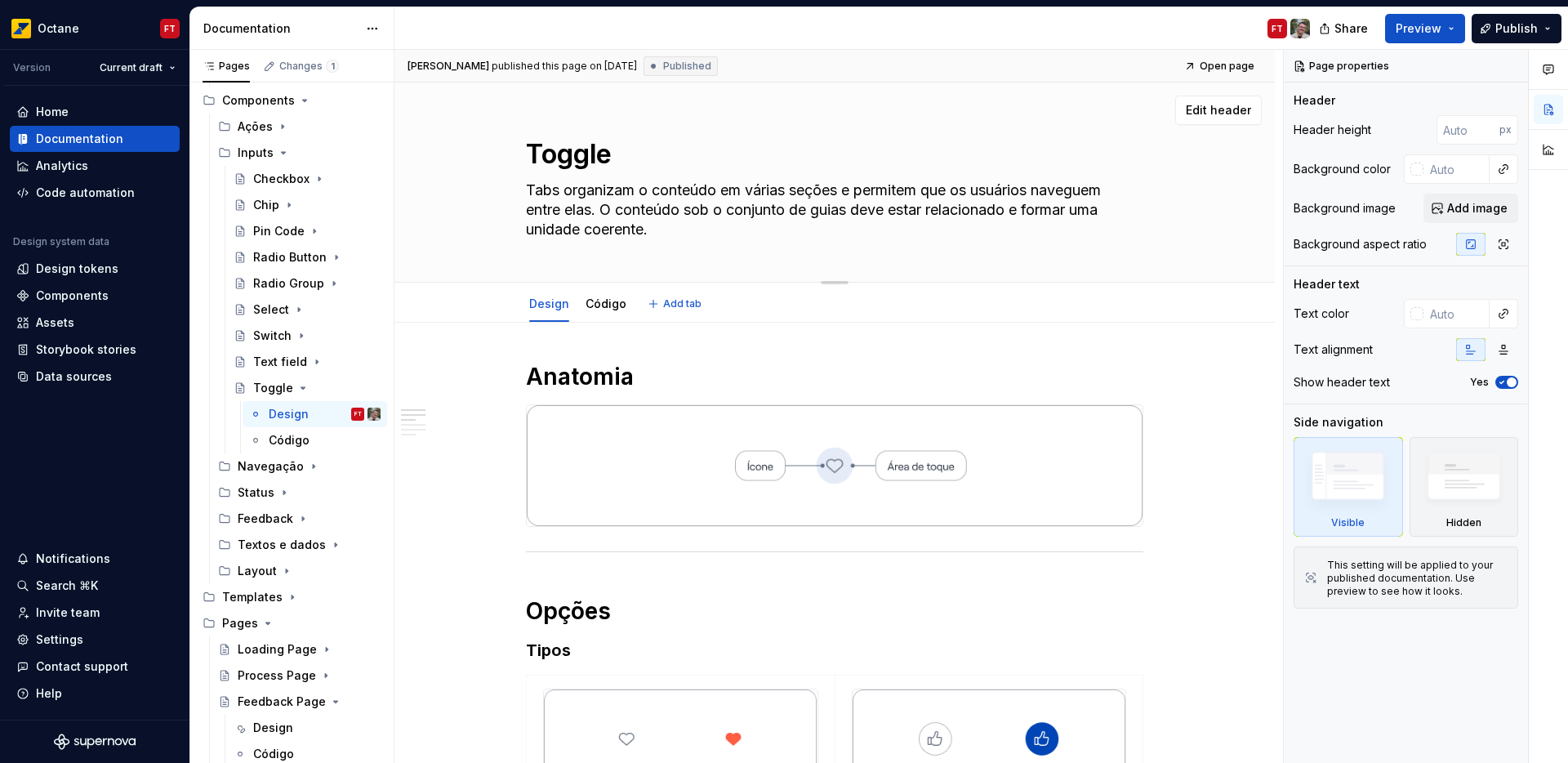
click at [555, 205] on textarea "Tabs organizam o conteúdo em várias seções e permitem que os usuários naveguem …" at bounding box center [831, 210] width 617 height 65
click at [557, 204] on textarea "Tabs organizam o conteúdo em várias seções e permitem que os usuários naveguem …" at bounding box center [831, 210] width 617 height 65
drag, startPoint x: 655, startPoint y: 232, endPoint x: 481, endPoint y: 177, distance: 182.5
click at [481, 177] on div "Toggle Tabs organizam o conteúdo [PERSON_NAME] seções e permitem que os usuário…" at bounding box center [835, 182] width 750 height 199
click at [624, 211] on textarea "Tabs organizam o conteúdo em várias seções e permitem que os usuários naveguem …" at bounding box center [831, 210] width 617 height 65
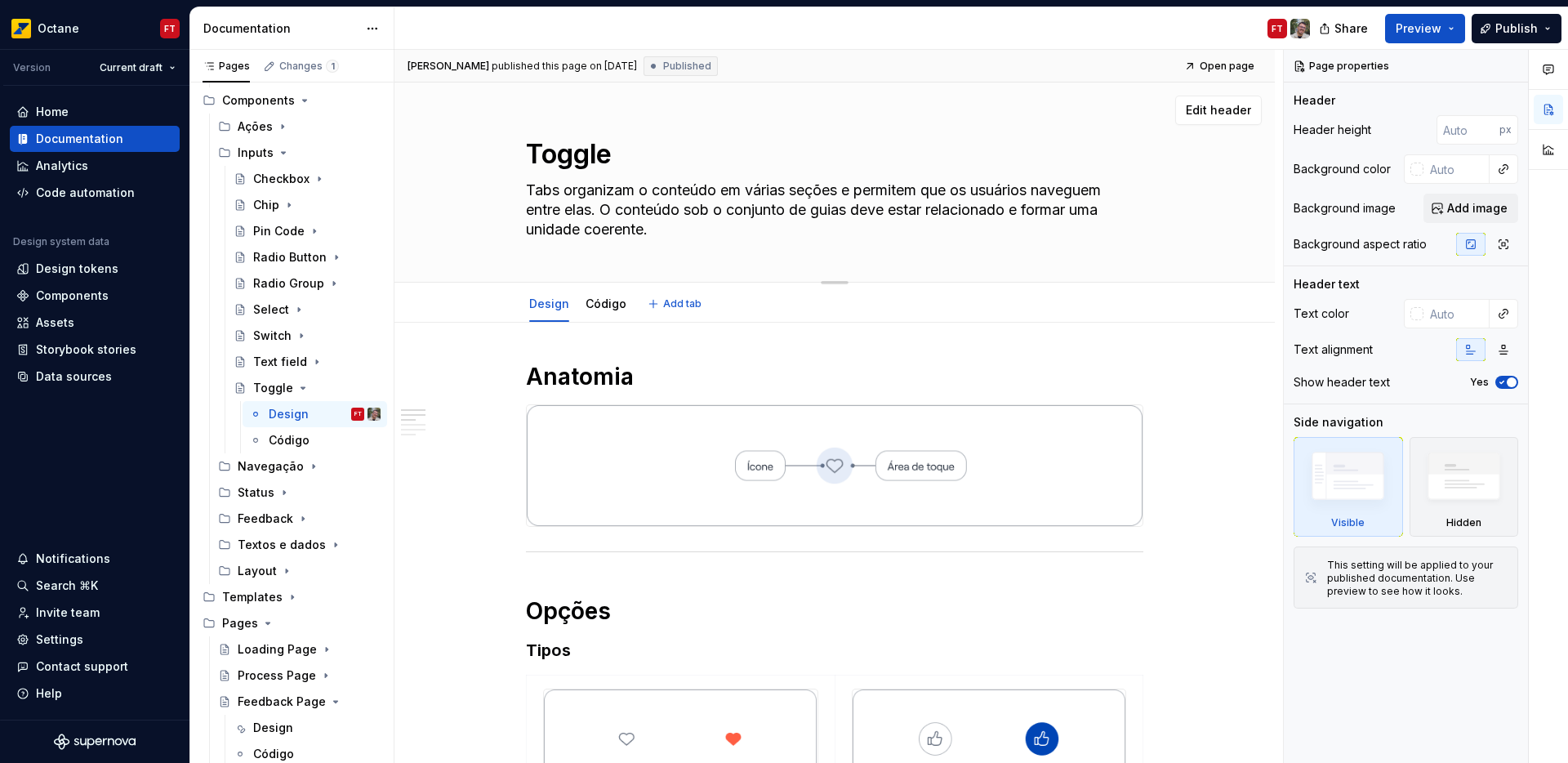
click at [624, 211] on textarea "Tabs organizam o conteúdo em várias seções e permitem que os usuários naveguem …" at bounding box center [831, 210] width 617 height 65
type textarea "*"
type textarea "Tabs organizam o conteúdo em várias seções e permitem que os usuários naveguem …"
paste textarea "Um botão de toggle é usado para mostrar estado ativado ou desativado"
type textarea "*"
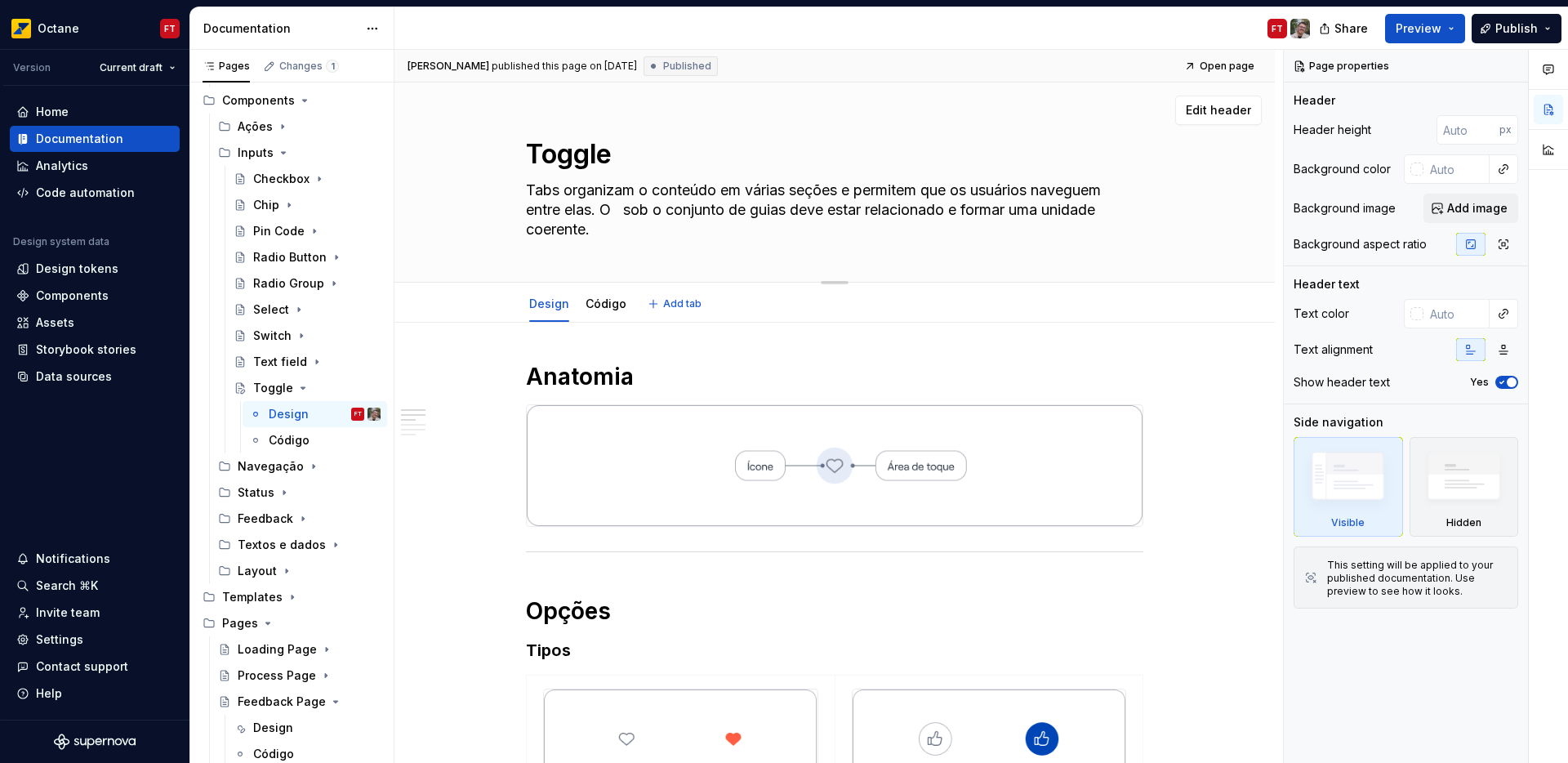
type textarea "Um botão de toggle é usado para mostrar estado ativado ou desativado."
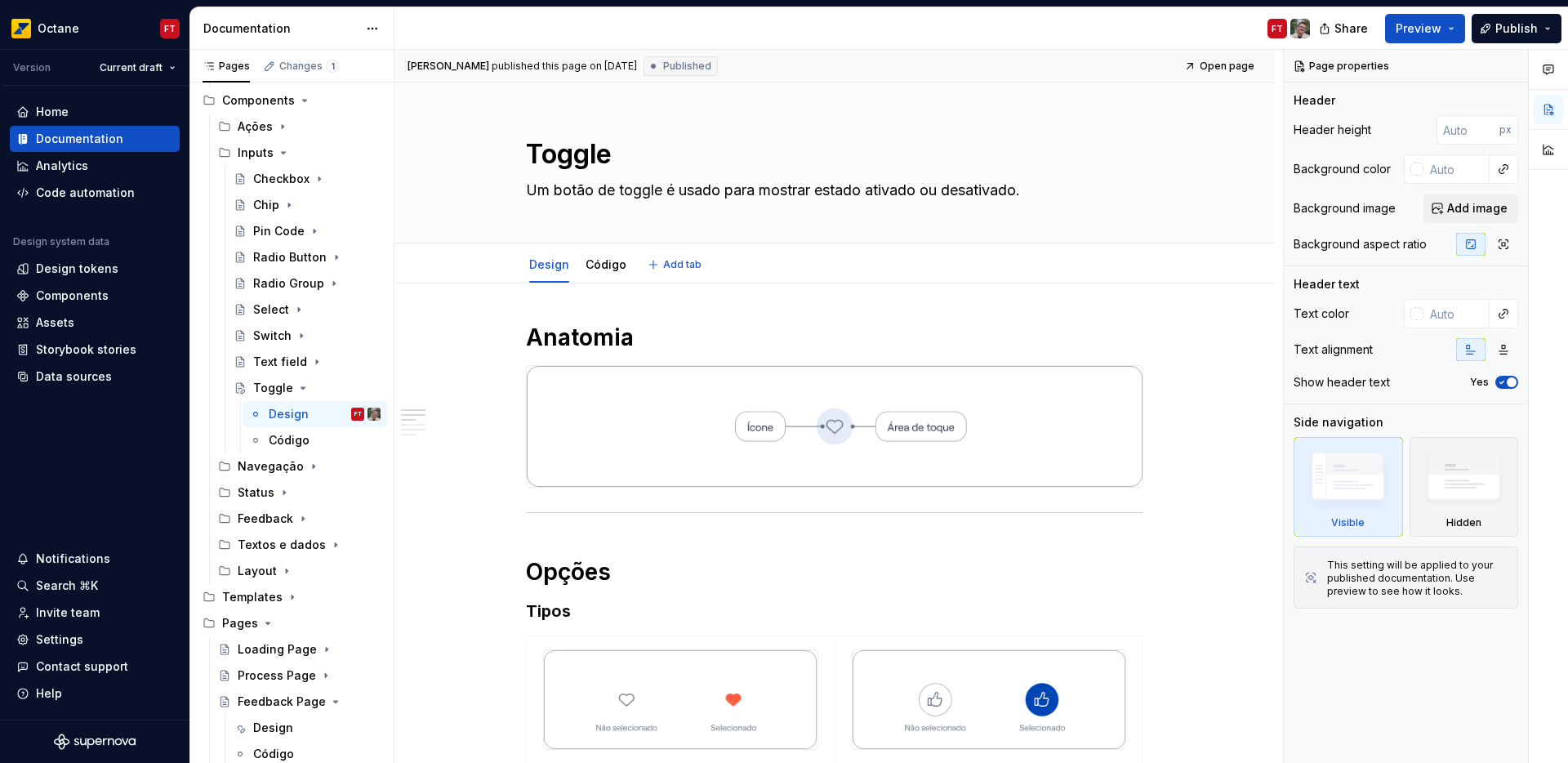
type textarea "*"
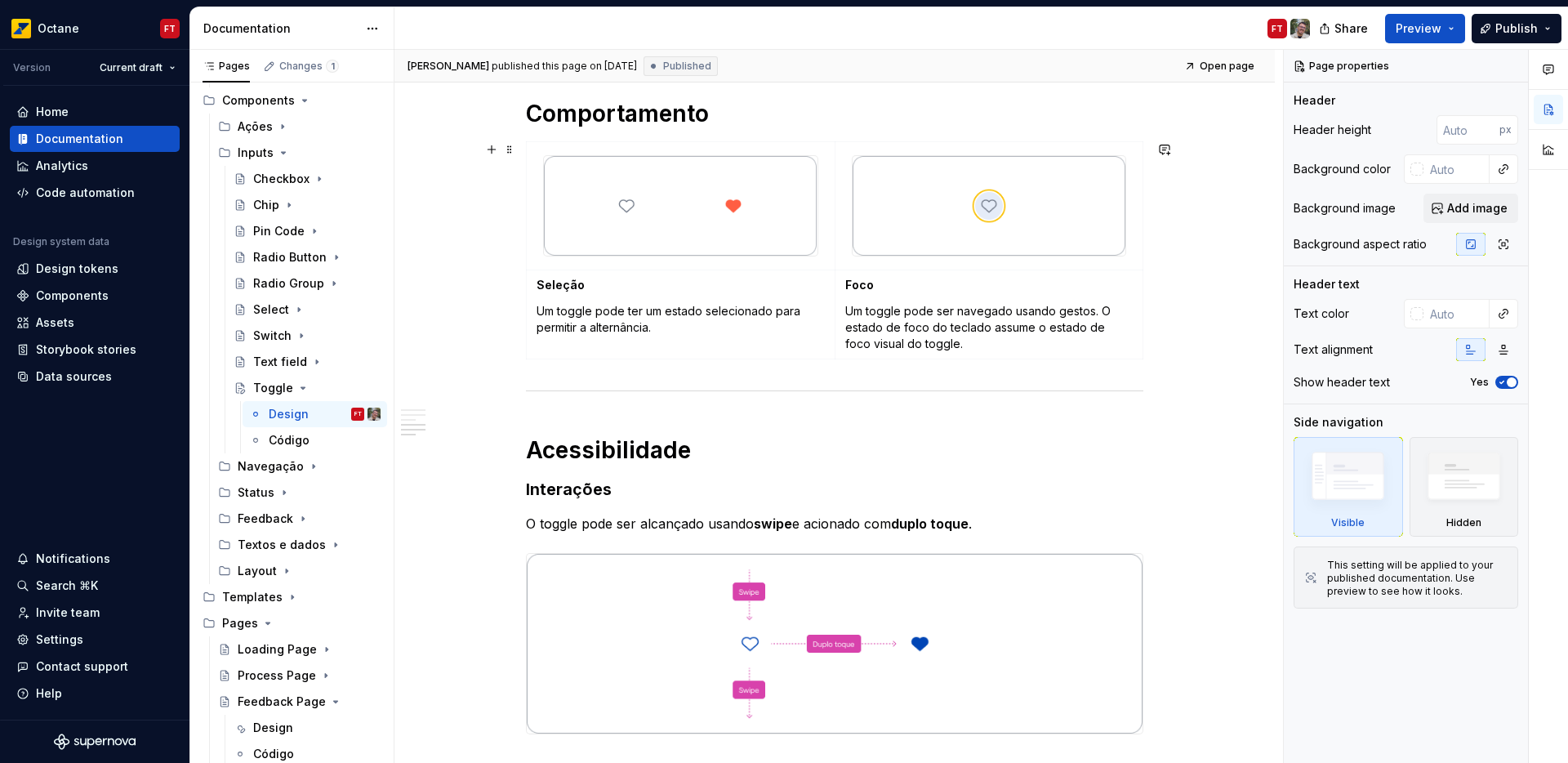
scroll to position [1033, 0]
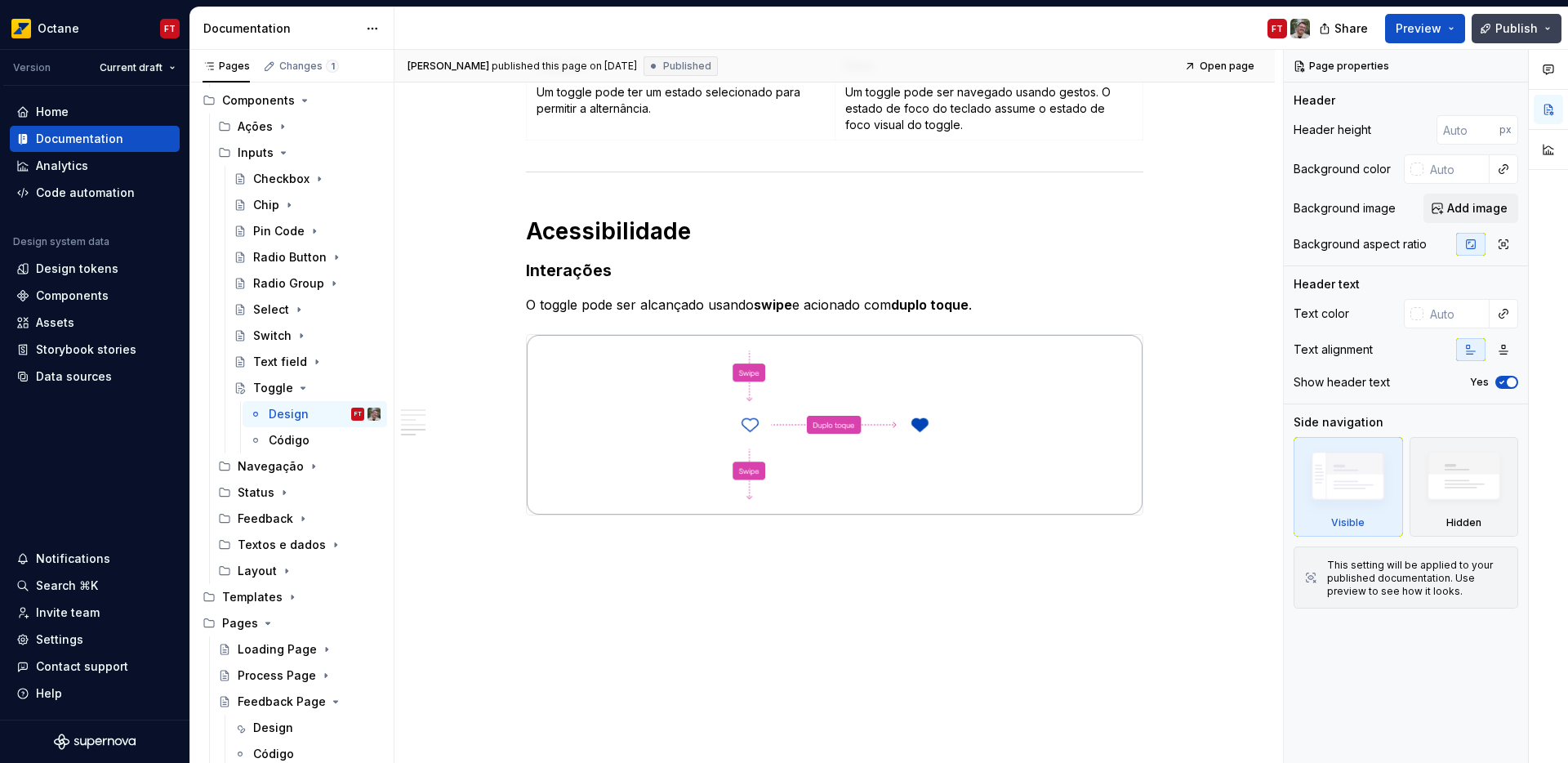
type textarea "Um botão de toggle é usado para mostrar estado ativado ou desativado."
click at [1508, 26] on span "Publish" at bounding box center [1517, 28] width 42 height 16
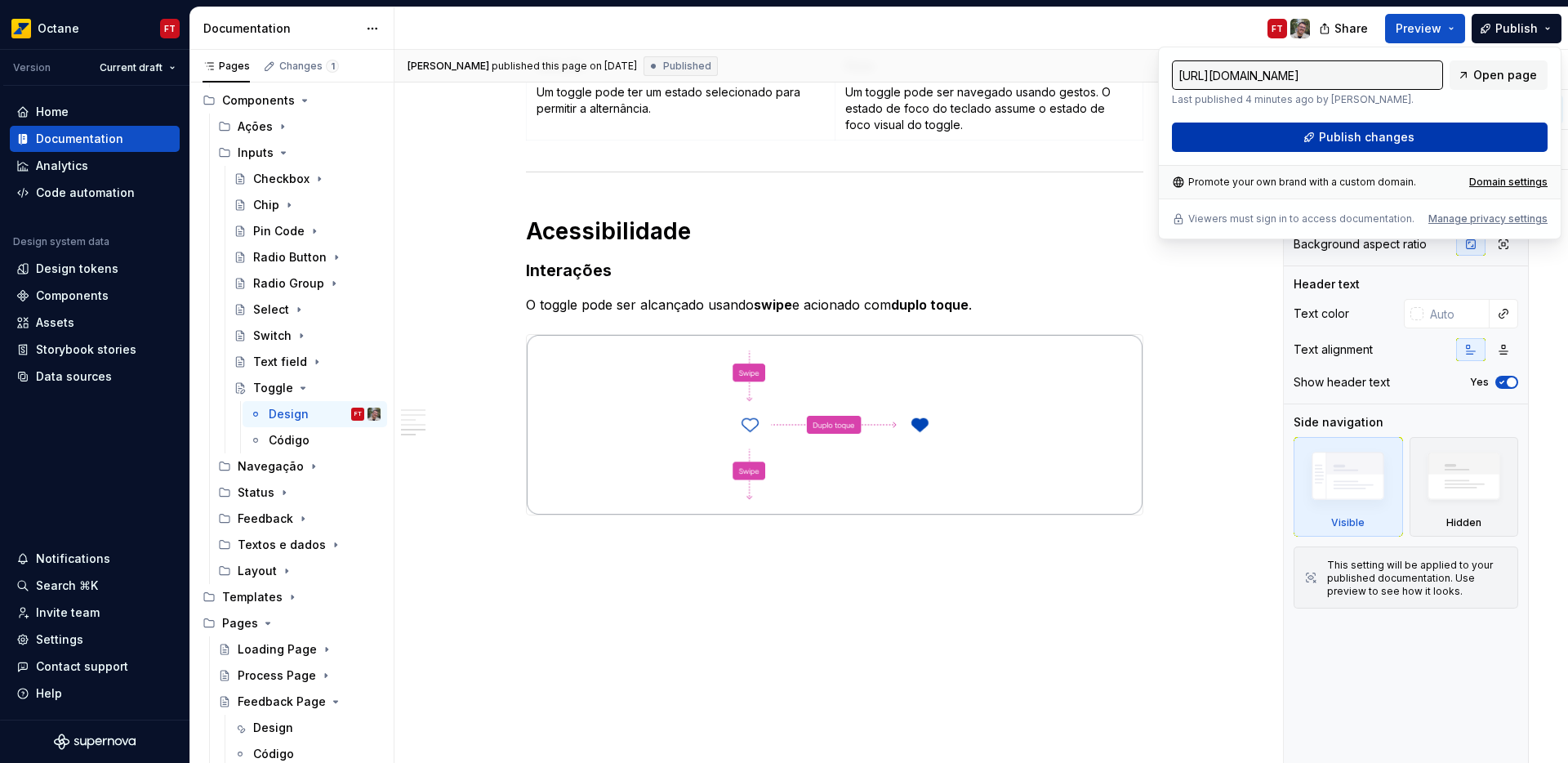
click at [1368, 134] on span "Publish changes" at bounding box center [1367, 137] width 96 height 16
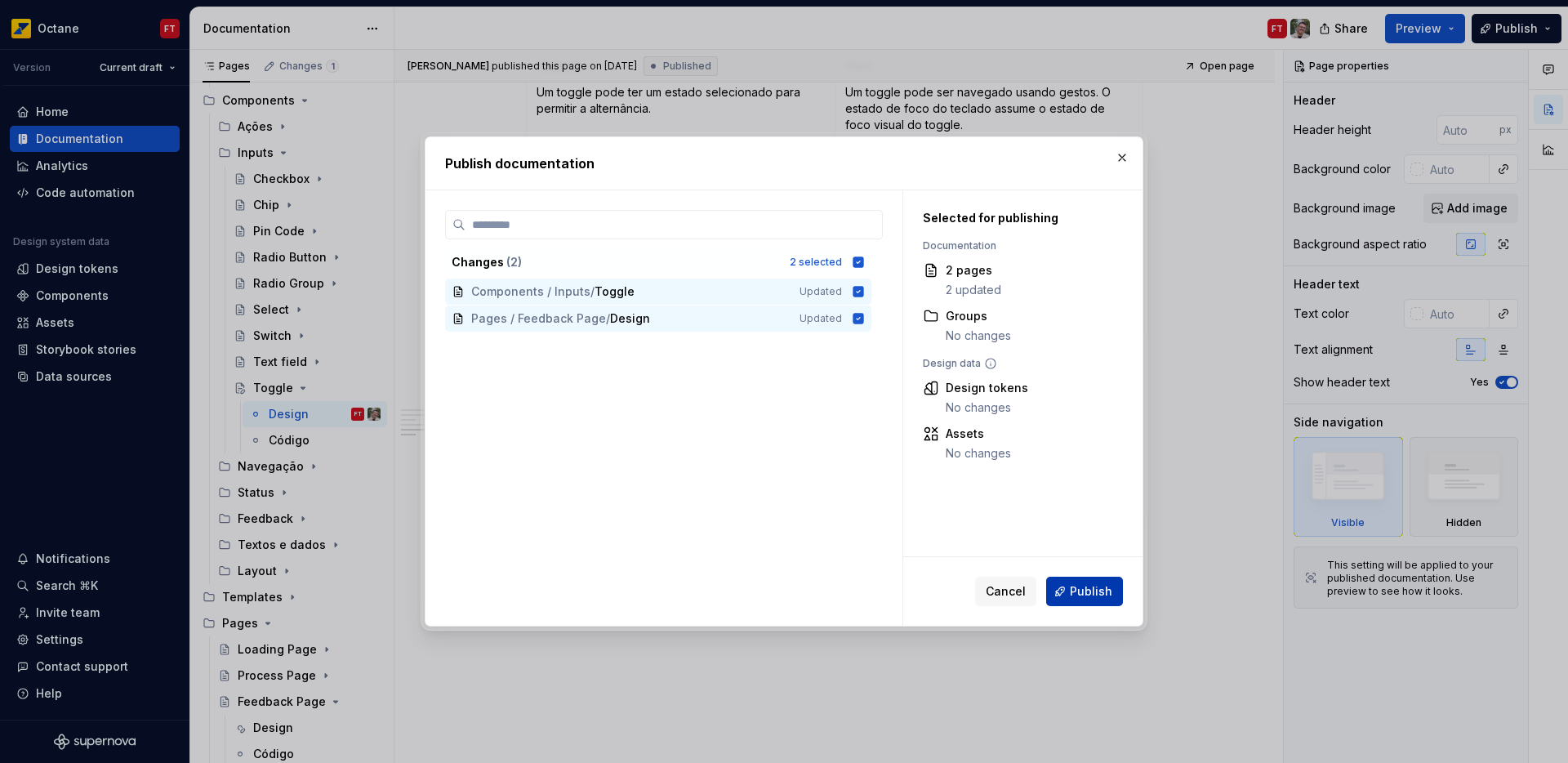
click at [1090, 590] on span "Publish" at bounding box center [1091, 592] width 42 height 16
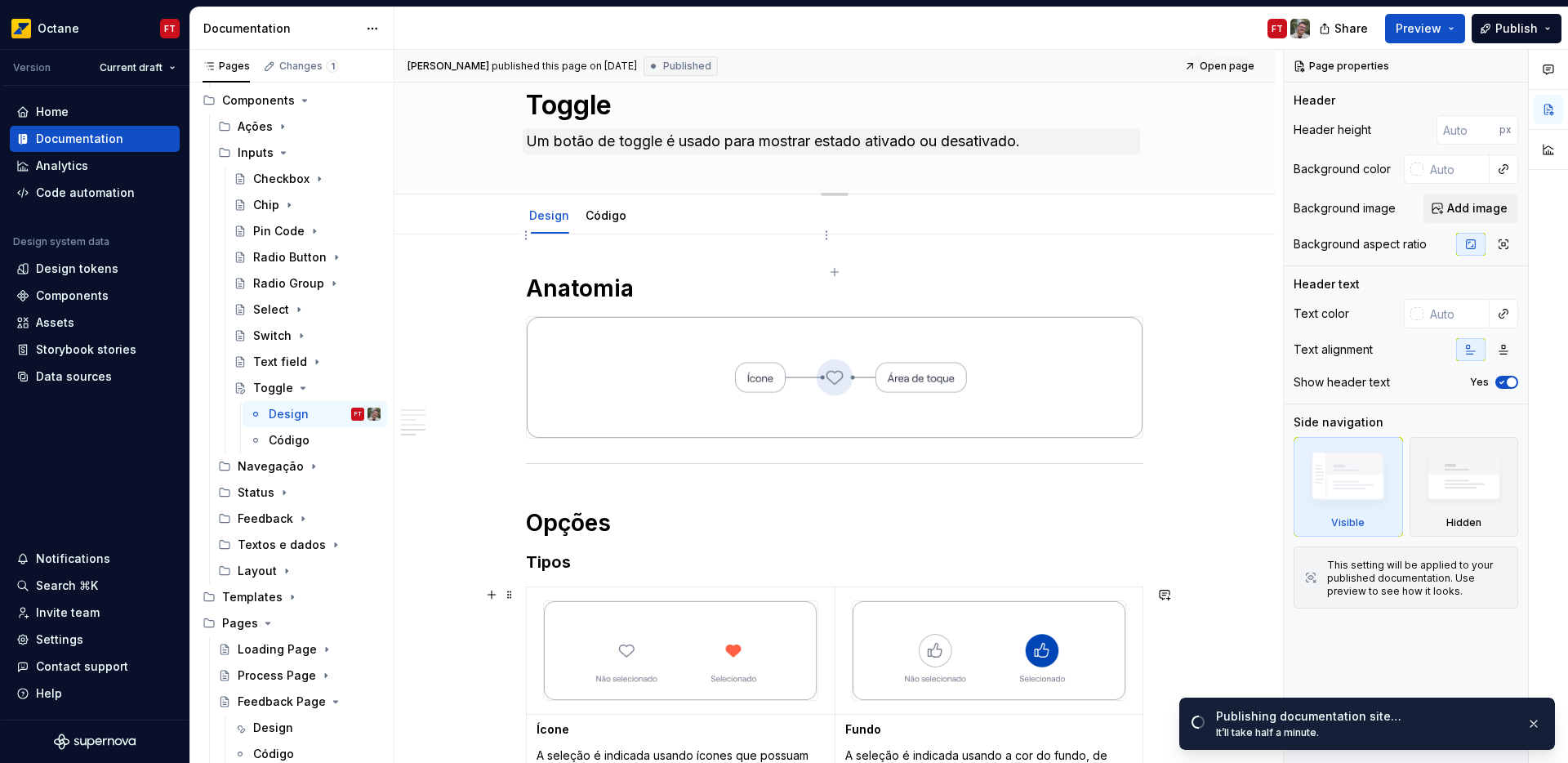
scroll to position [0, 0]
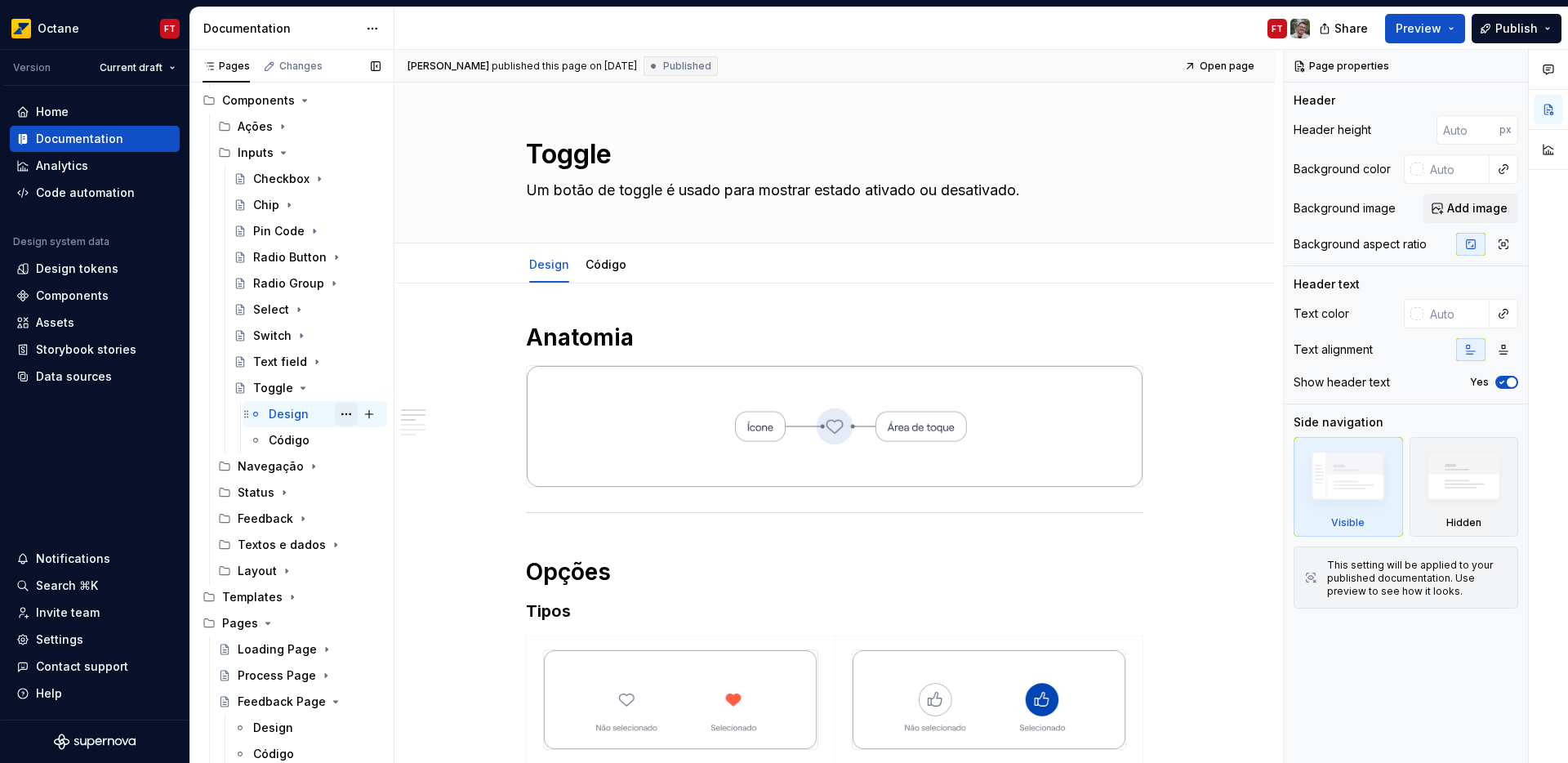
click at [341, 415] on button "Page tree" at bounding box center [346, 414] width 23 height 23
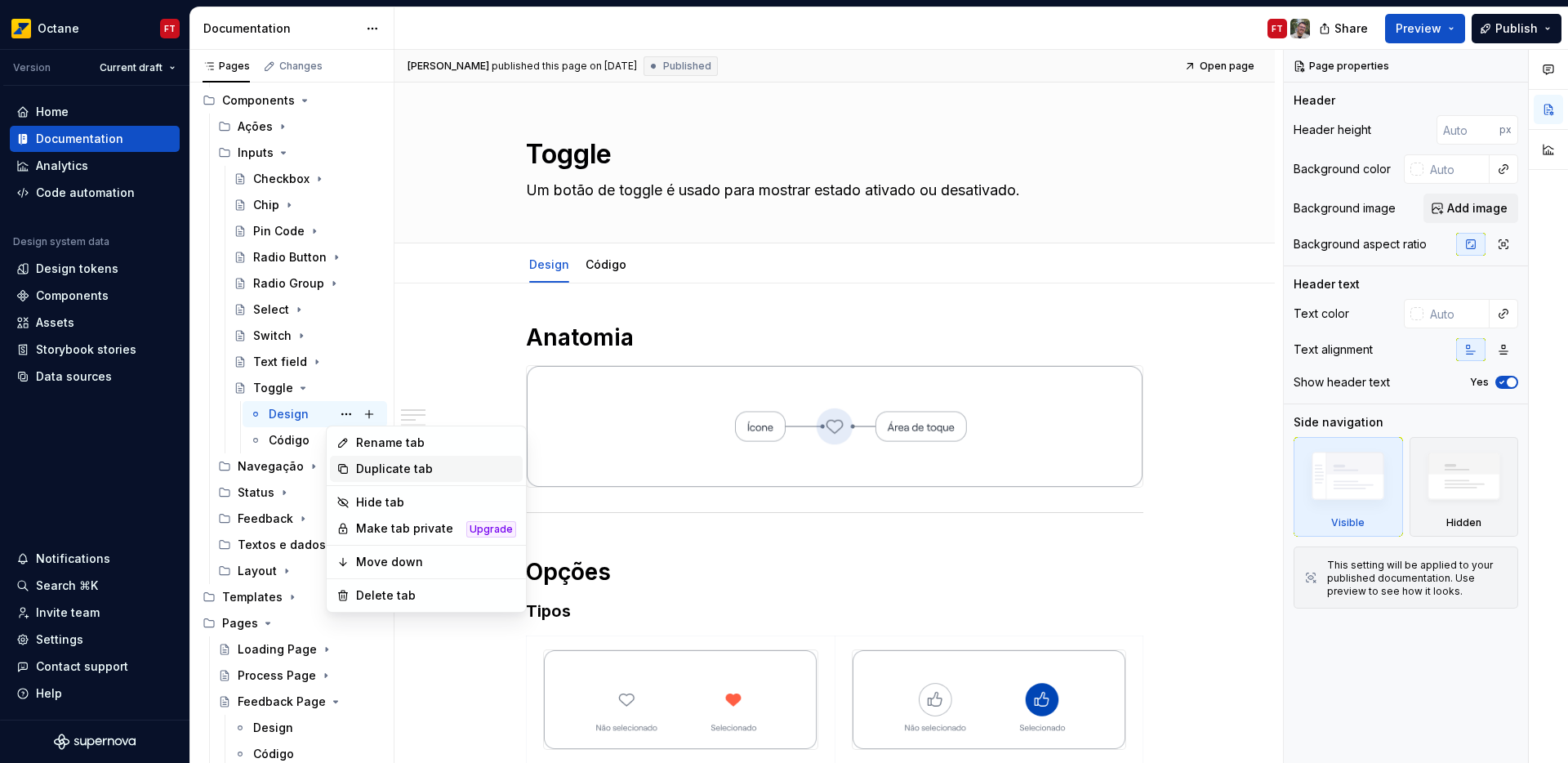
click at [397, 468] on div "Duplicate tab" at bounding box center [436, 469] width 160 height 16
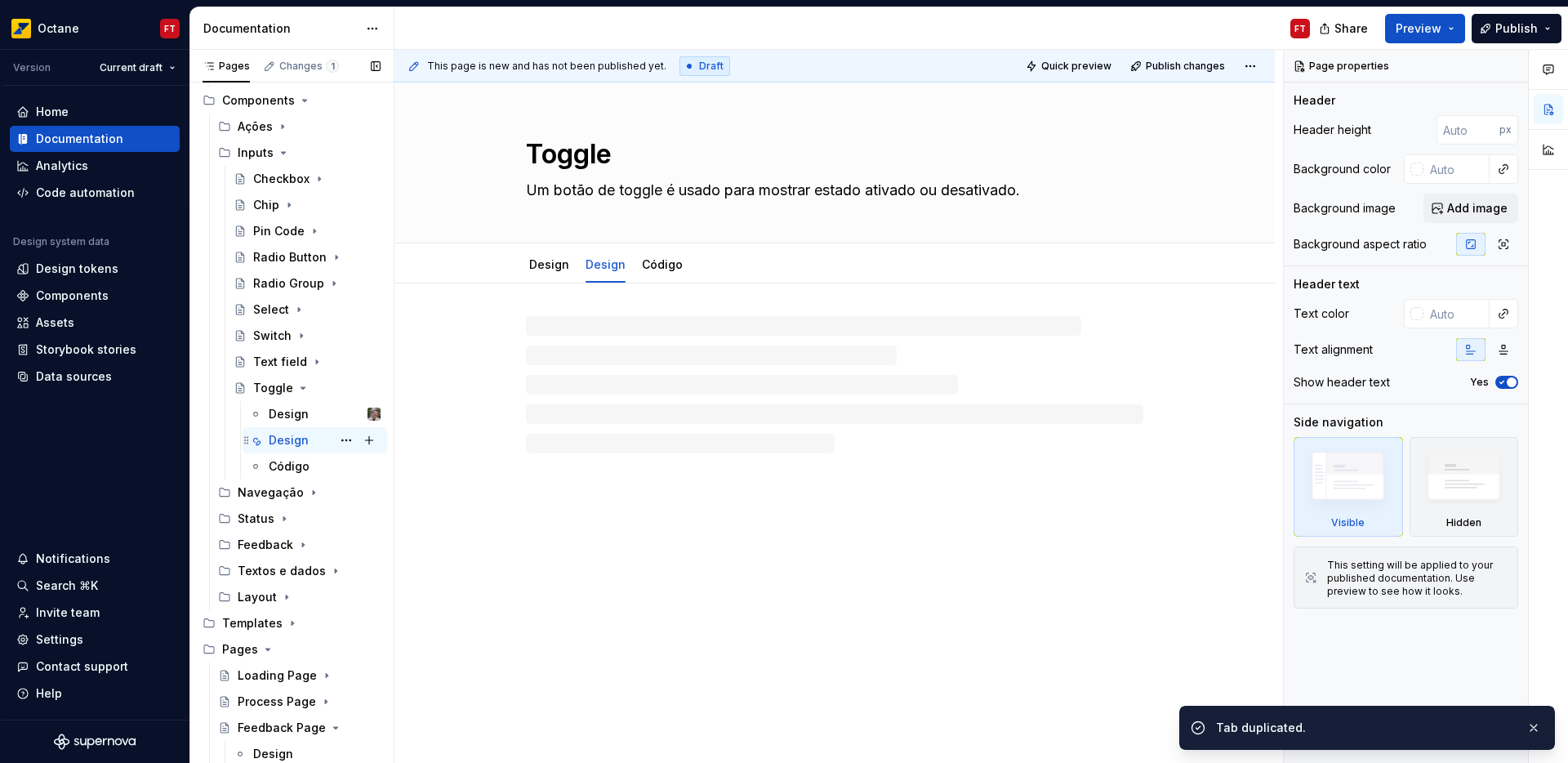
click at [303, 441] on div "Design" at bounding box center [289, 441] width 40 height 16
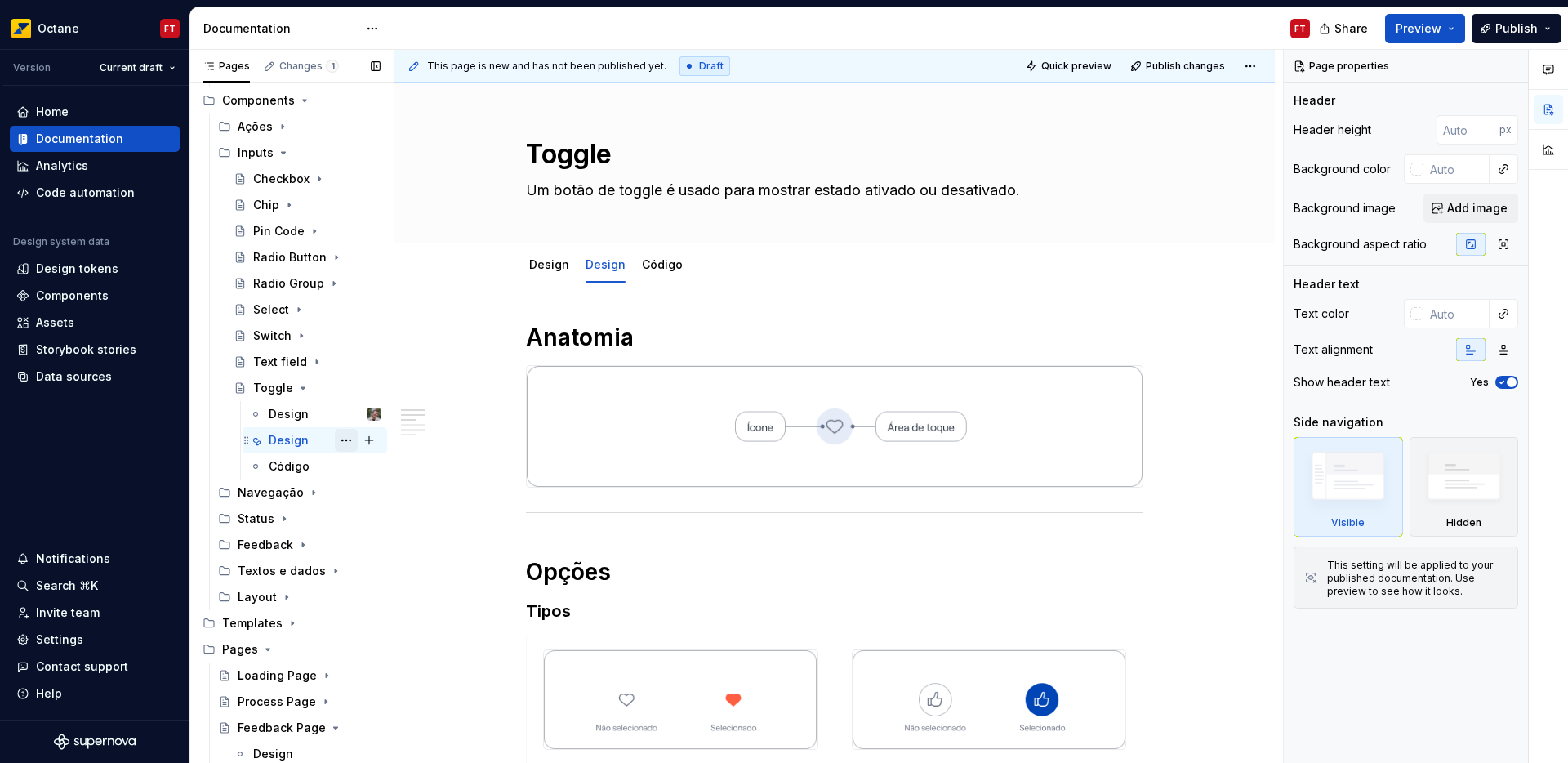
click at [336, 441] on button "Page tree" at bounding box center [346, 440] width 23 height 23
type textarea "*"
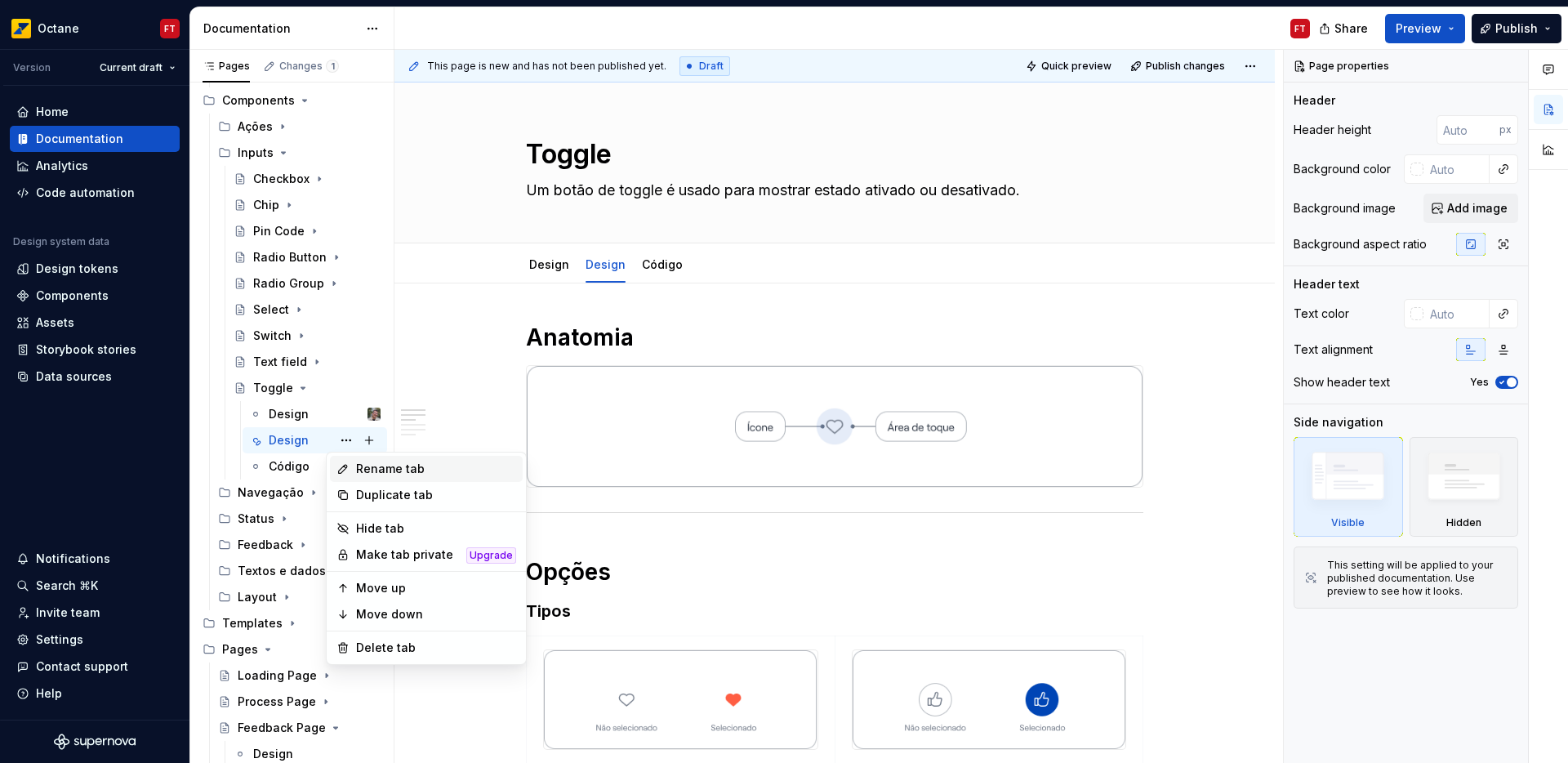
click at [361, 471] on div "Rename tab" at bounding box center [436, 469] width 160 height 16
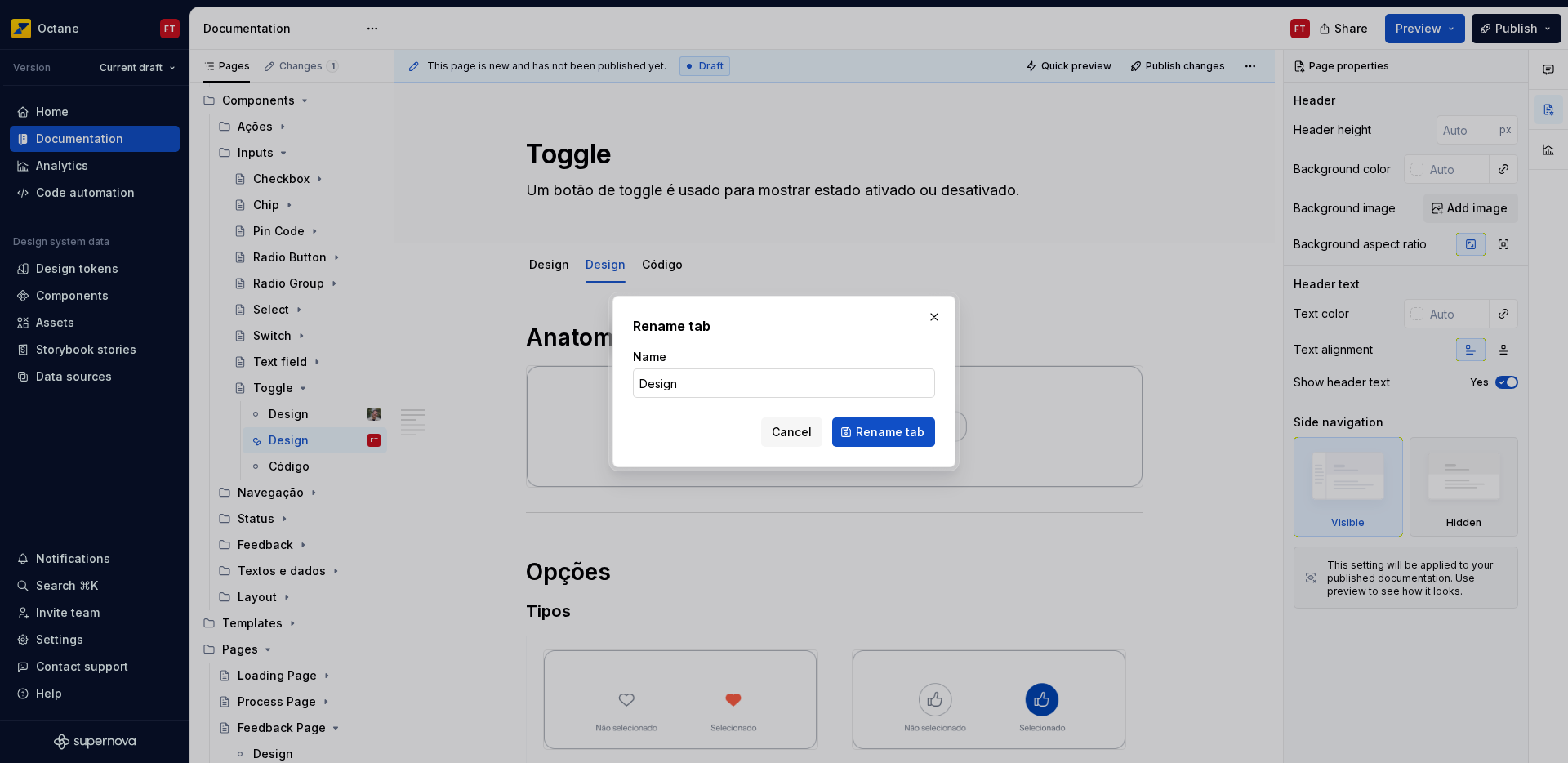
click at [687, 387] on input "Design" at bounding box center [784, 383] width 303 height 29
type input "Design2"
click at [895, 431] on span "Rename tab" at bounding box center [890, 433] width 69 height 16
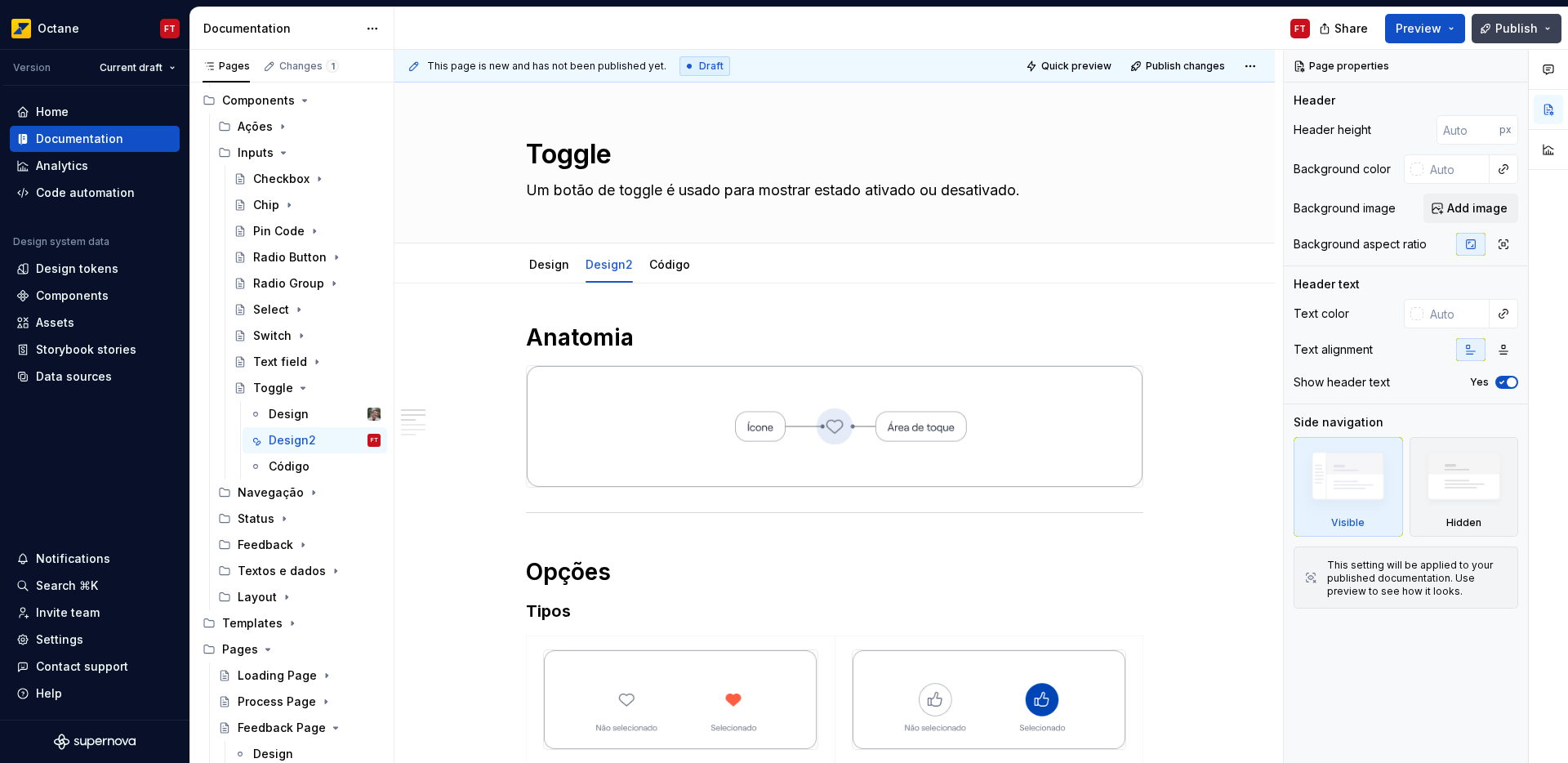
click at [1520, 26] on span "Publish" at bounding box center [1517, 28] width 42 height 16
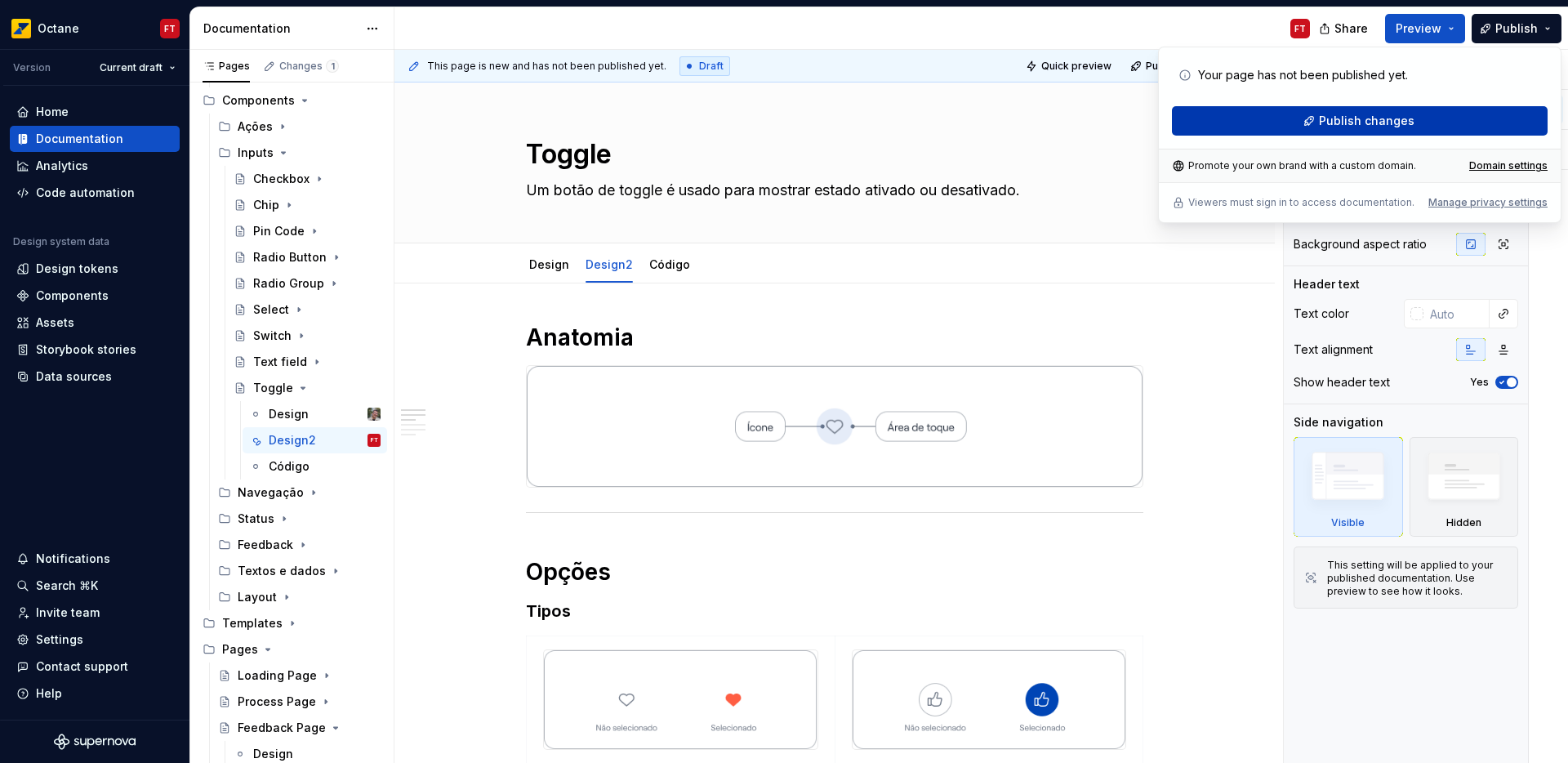
click at [1428, 120] on button "Publish changes" at bounding box center [1360, 121] width 376 height 29
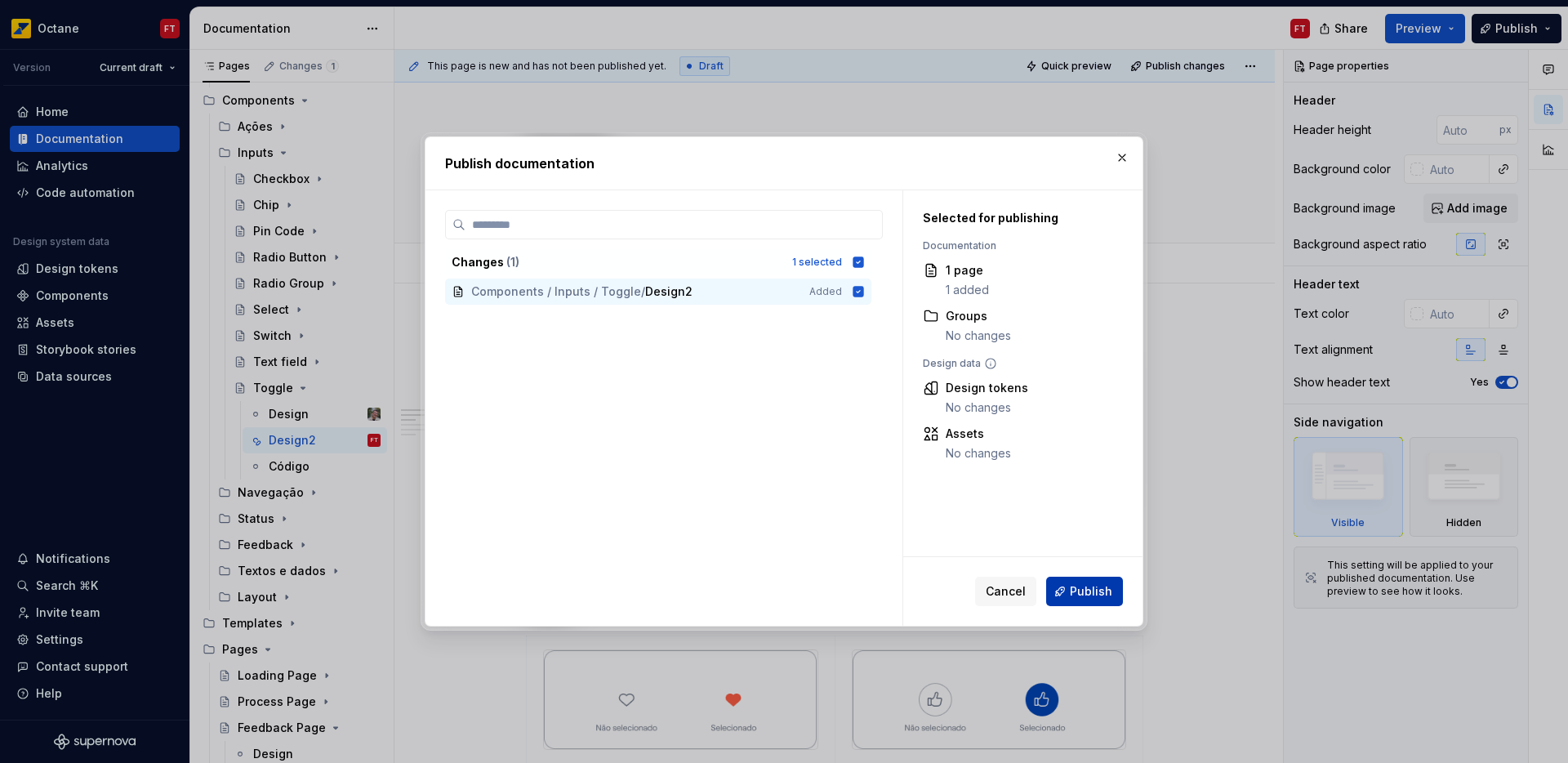
click at [1093, 594] on span "Publish" at bounding box center [1091, 592] width 42 height 16
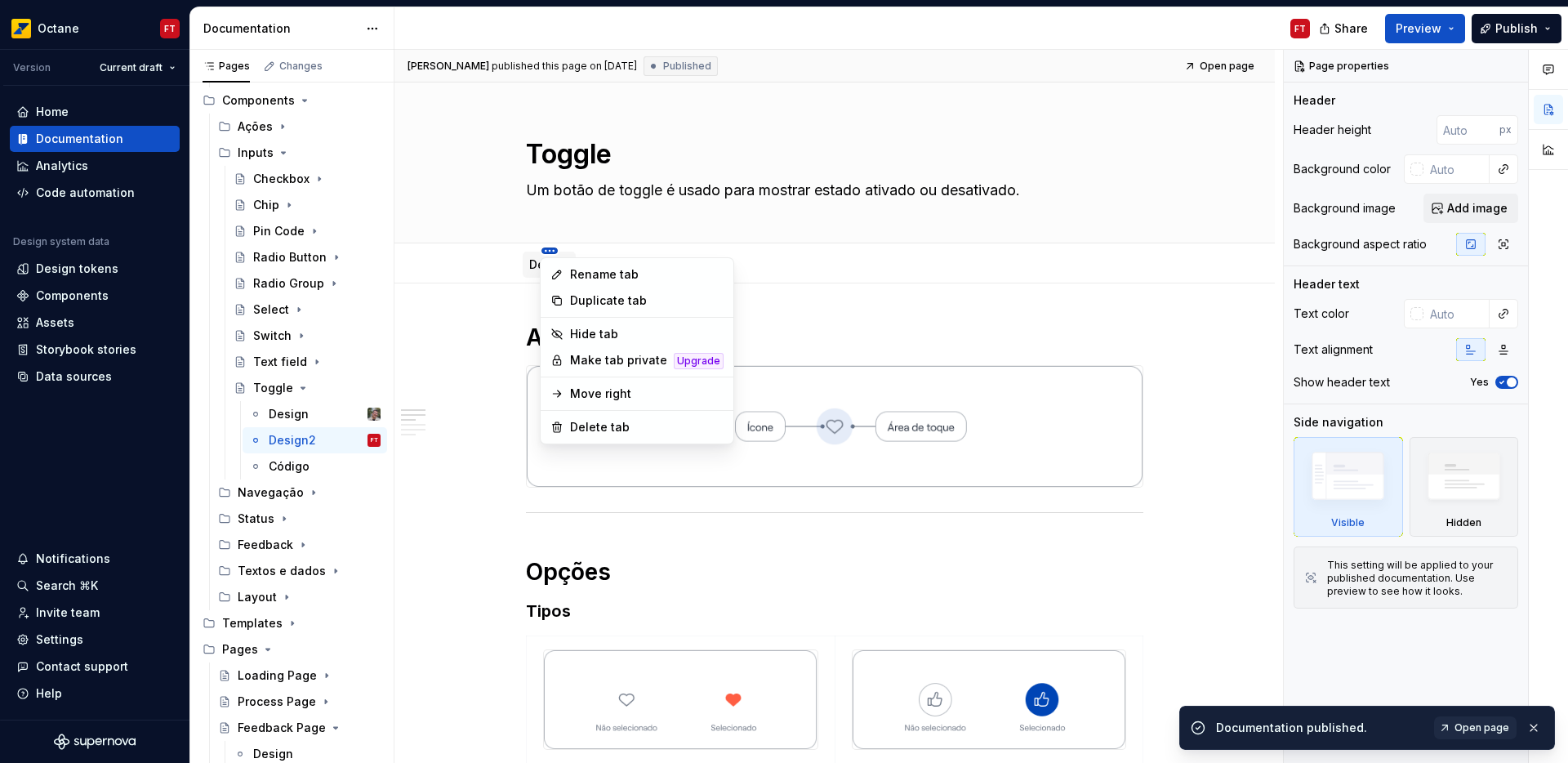
click at [549, 250] on html "Octane FT Version Current draft Home Documentation Analytics Code automation De…" at bounding box center [784, 382] width 1568 height 763
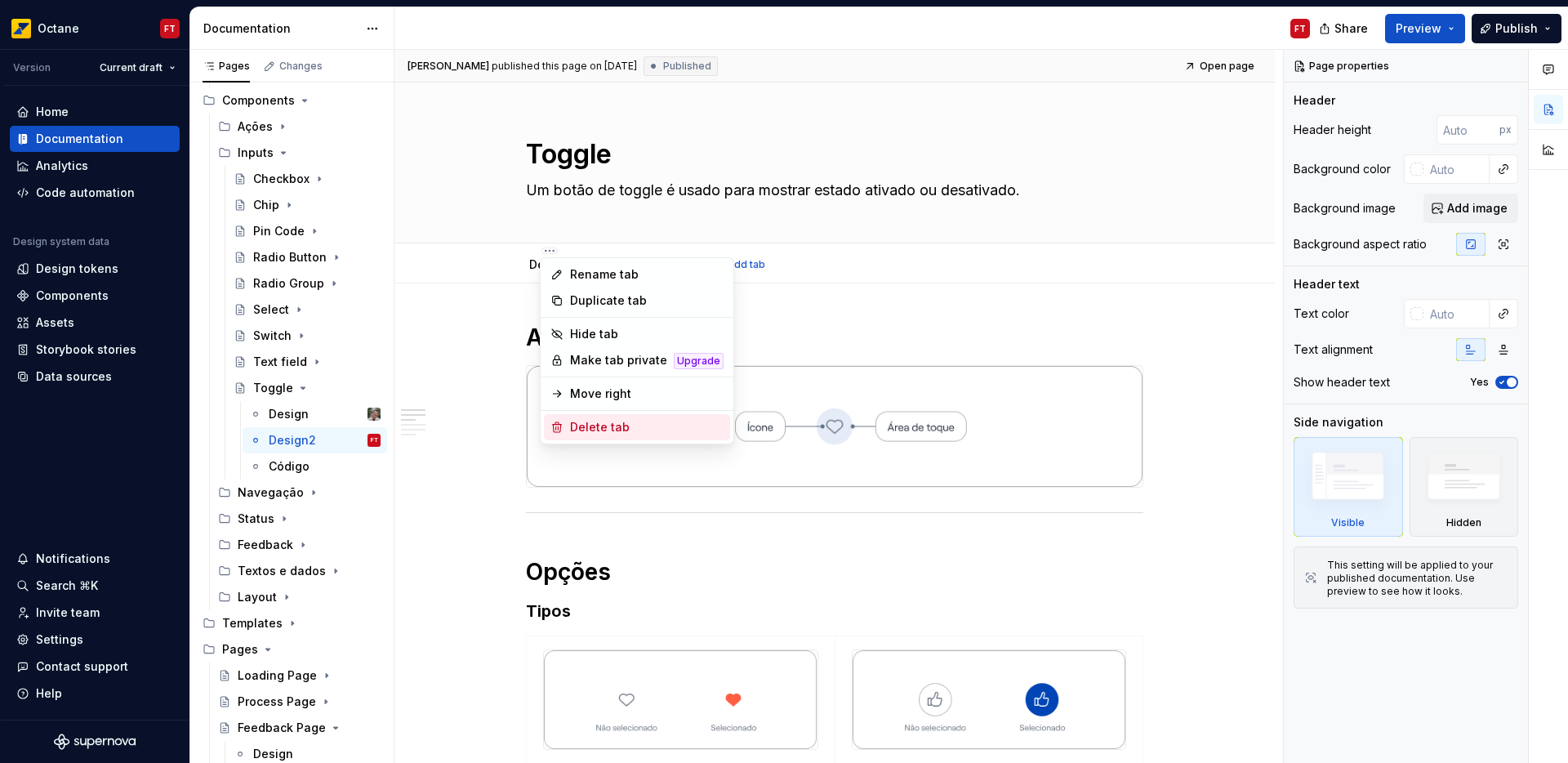
click at [602, 431] on div "Delete tab" at bounding box center [647, 427] width 154 height 16
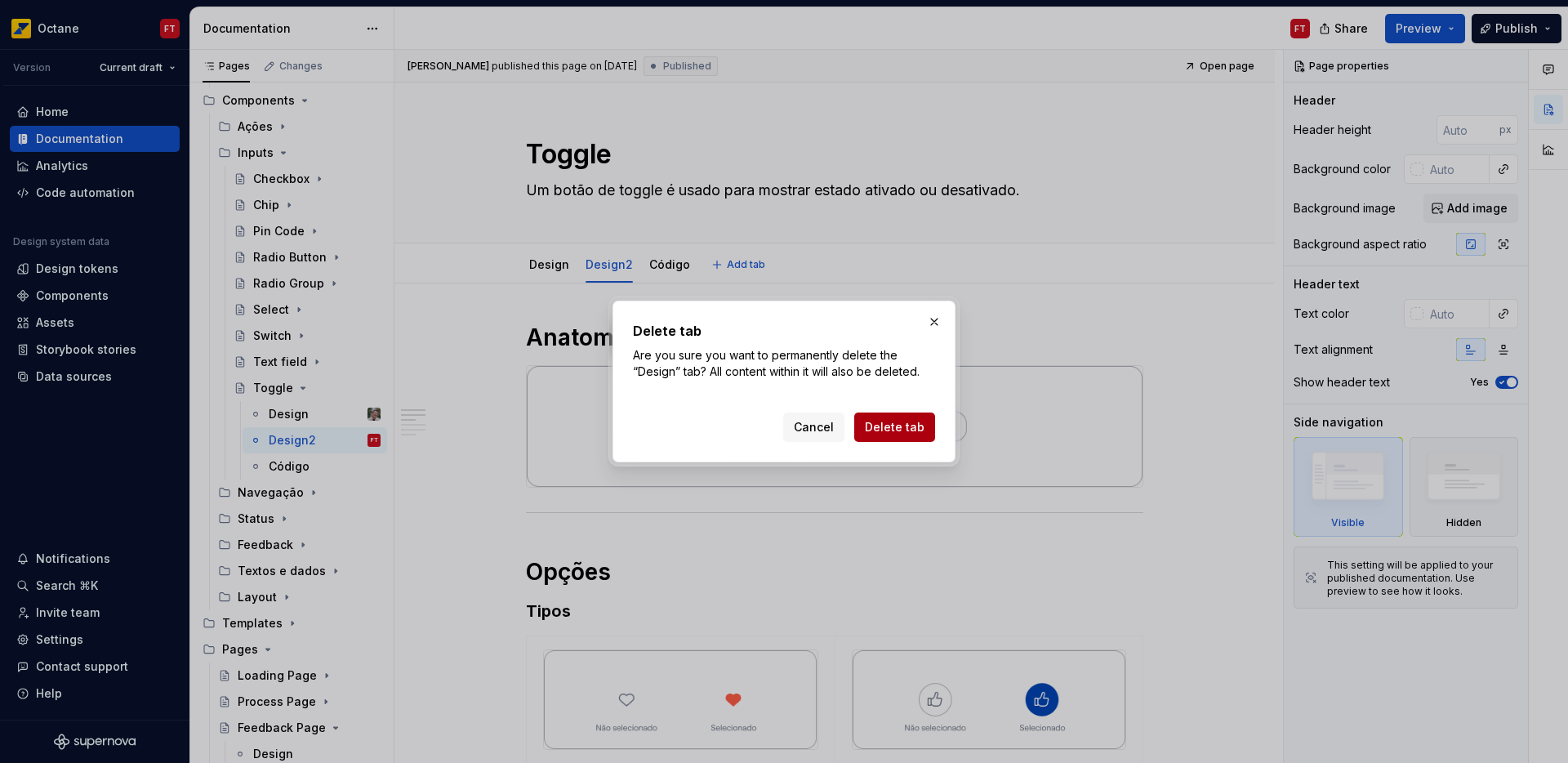
click at [909, 433] on span "Delete tab" at bounding box center [894, 427] width 59 height 16
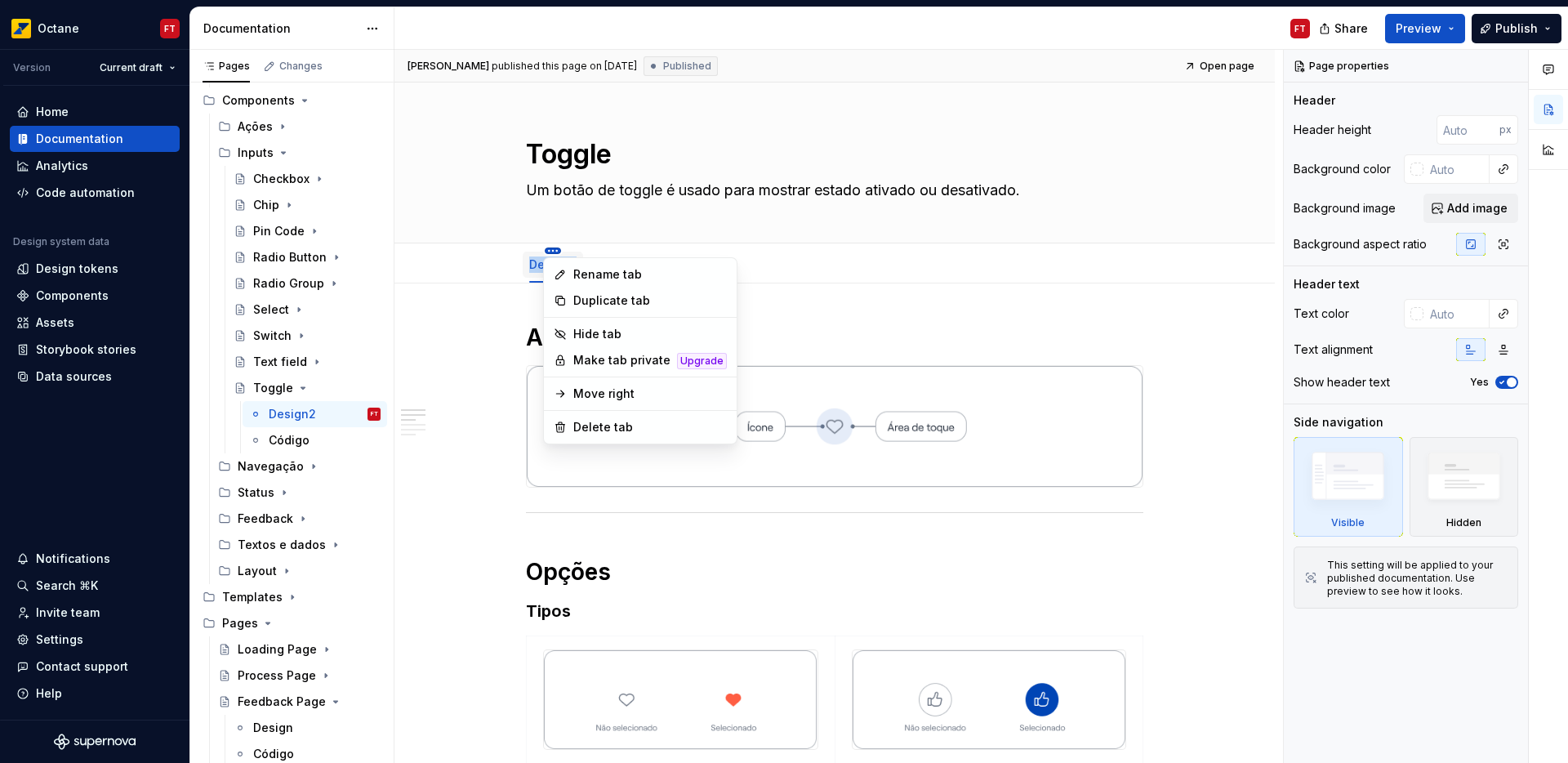
click at [553, 250] on html "Octane FT Version Current draft Home Documentation Analytics Code automation De…" at bounding box center [784, 382] width 1568 height 763
click at [594, 277] on div "Rename tab" at bounding box center [650, 274] width 154 height 16
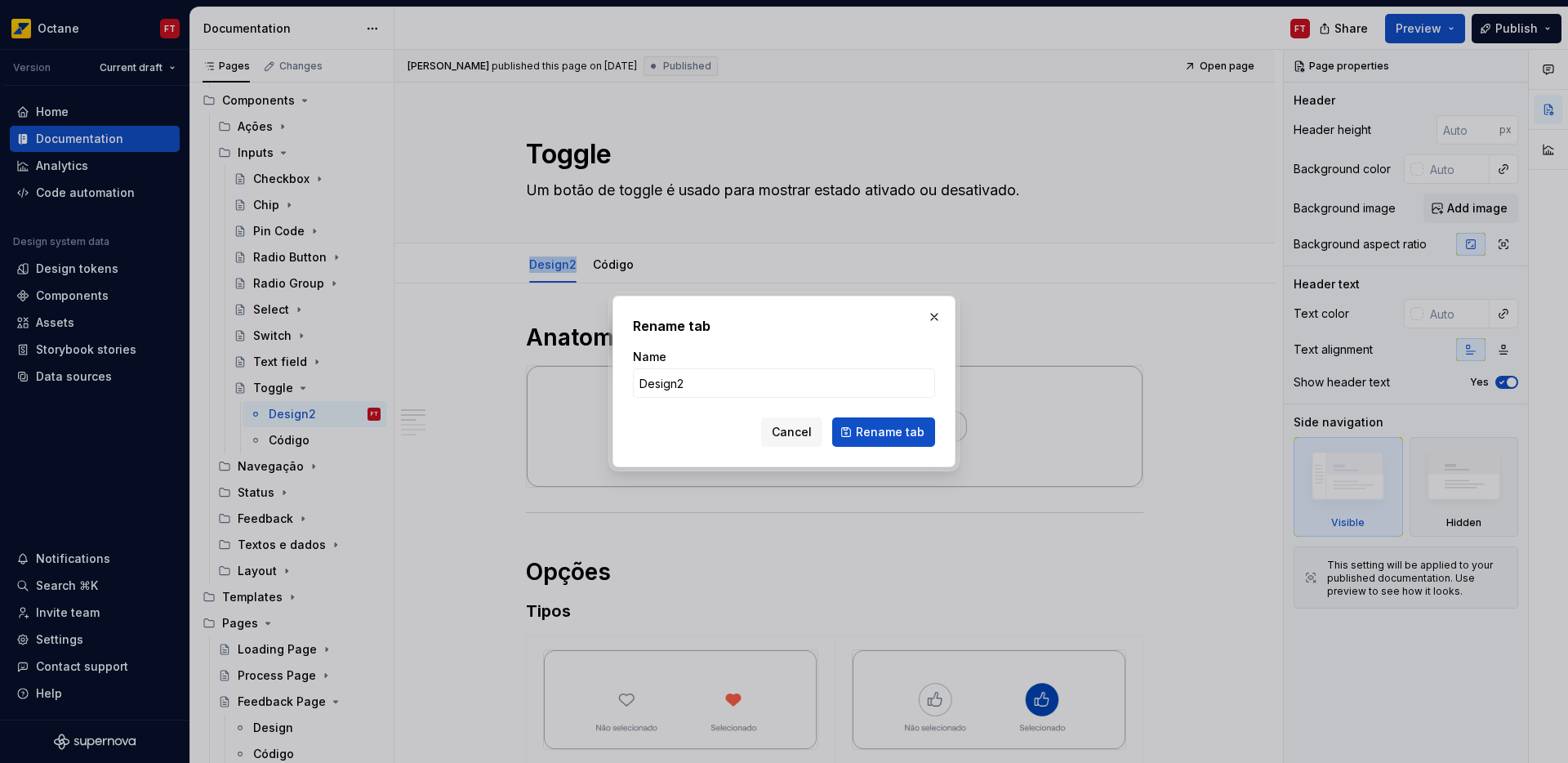
type textarea "*"
click at [695, 392] on input "Design2" at bounding box center [784, 383] width 303 height 29
type input "Design"
click at [877, 432] on span "Rename tab" at bounding box center [890, 433] width 69 height 16
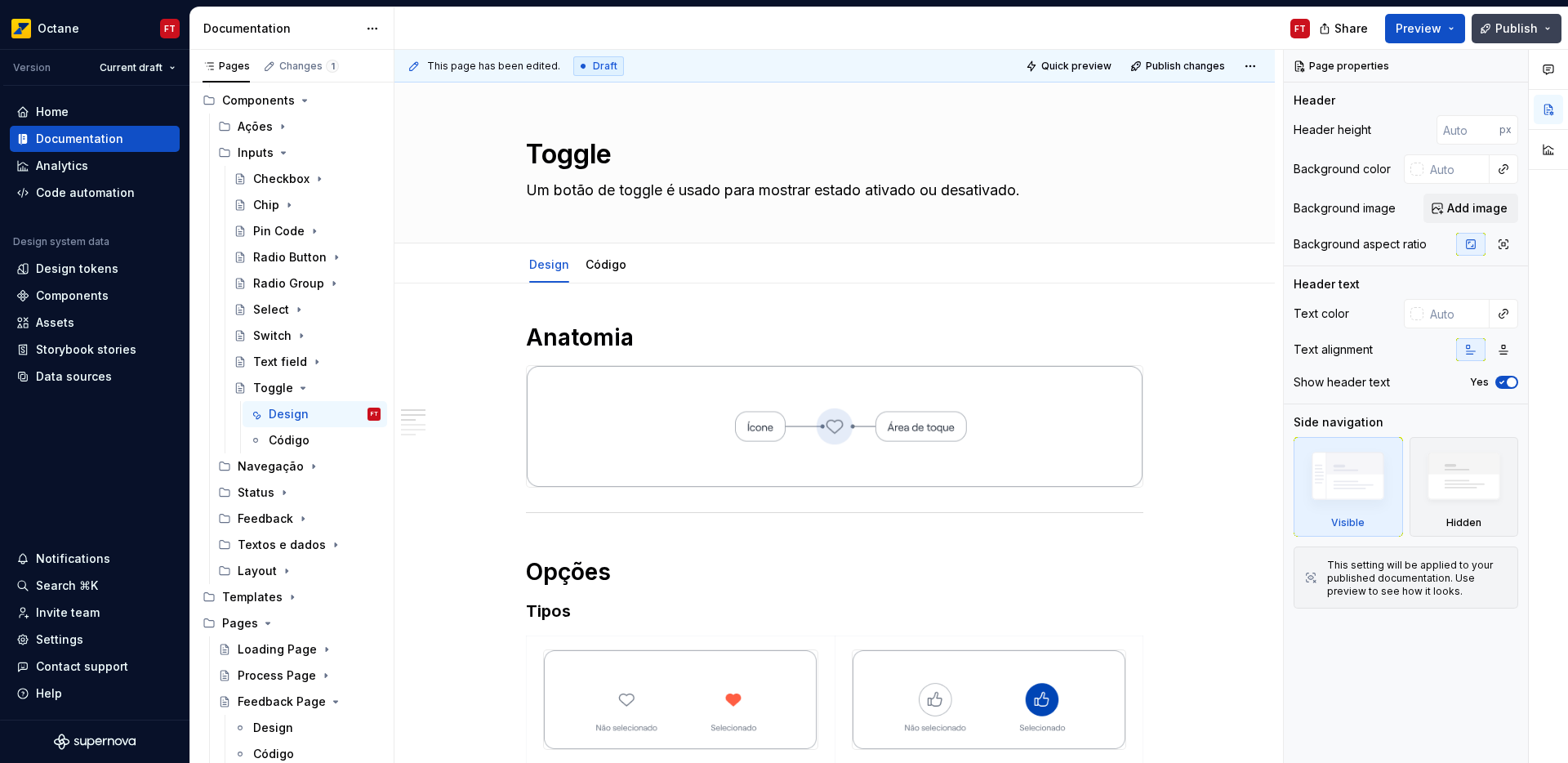
click at [1524, 35] on span "Publish" at bounding box center [1517, 28] width 42 height 16
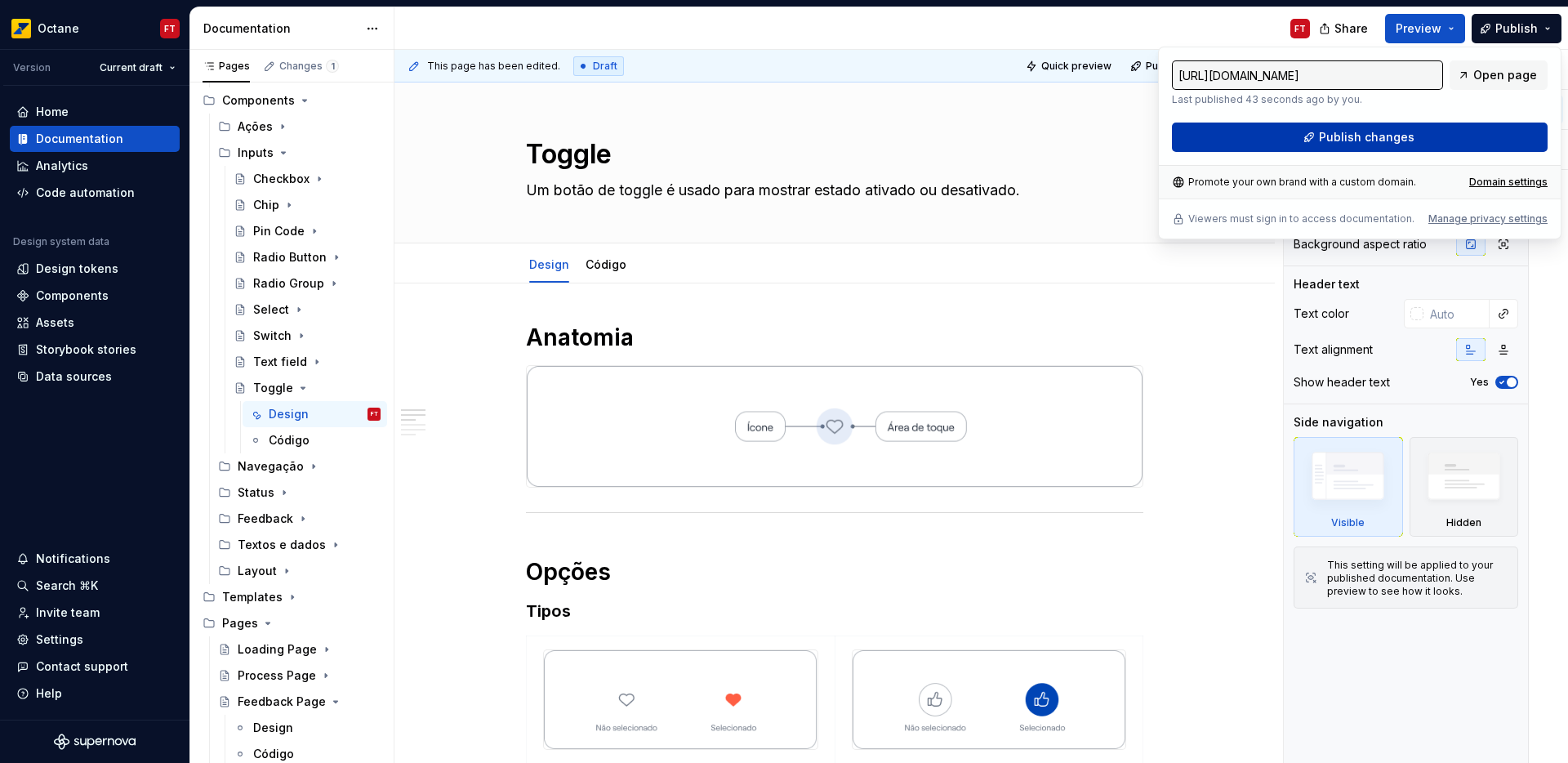
click at [1318, 146] on button "Publish changes" at bounding box center [1360, 137] width 376 height 29
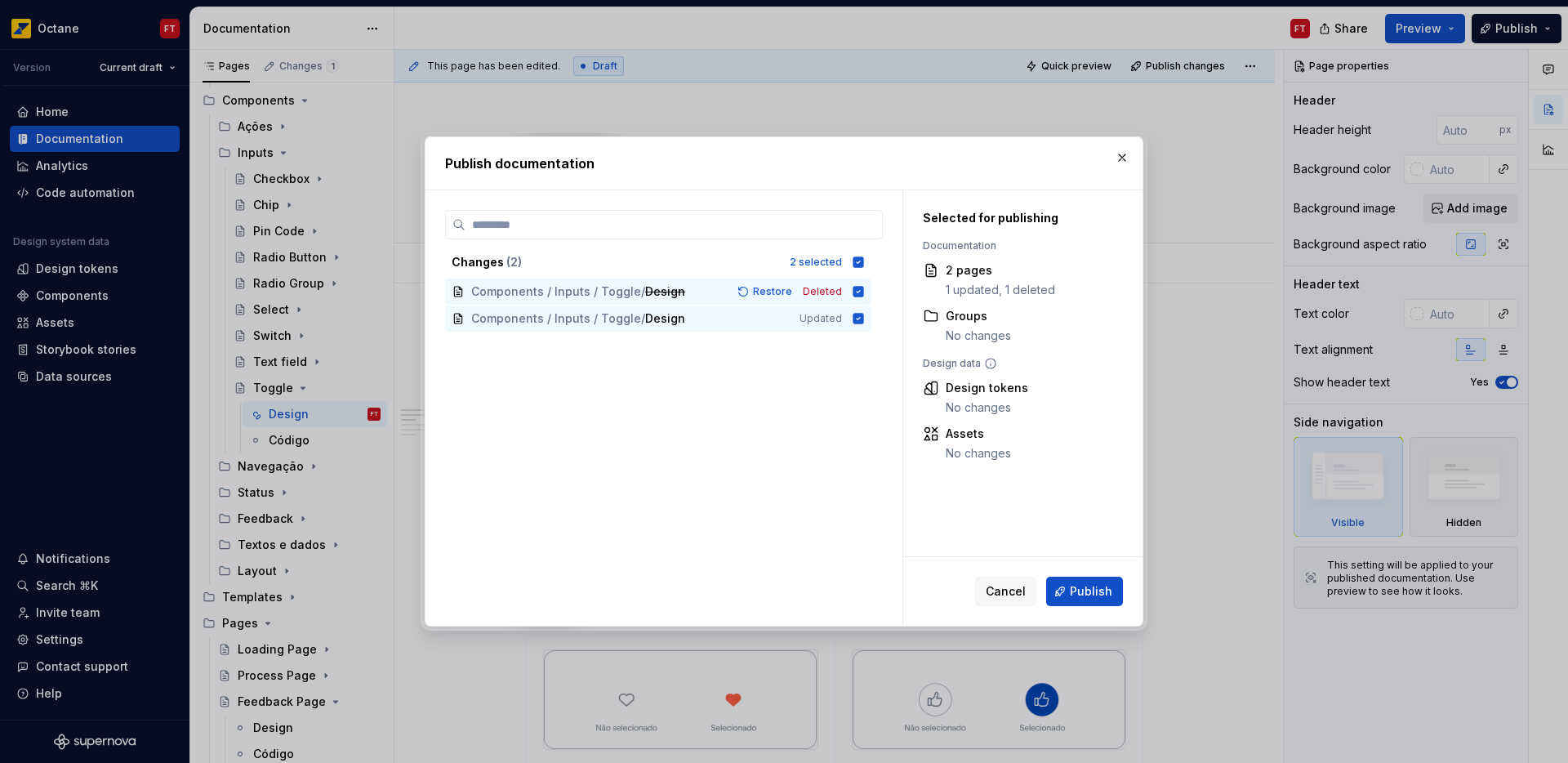
click at [1091, 596] on span "Publish" at bounding box center [1091, 592] width 42 height 16
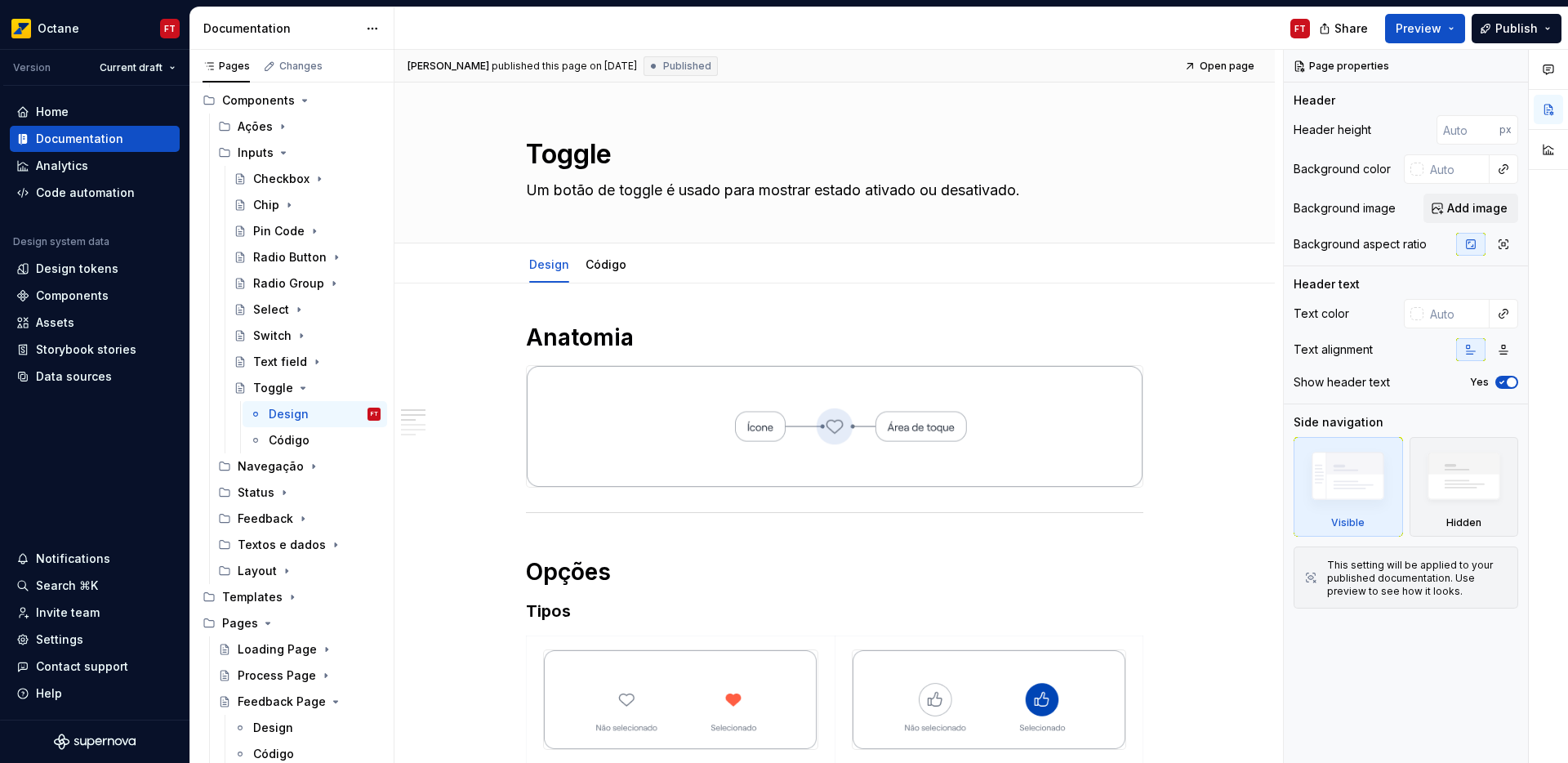
type textarea "*"
